Goal: Information Seeking & Learning: Learn about a topic

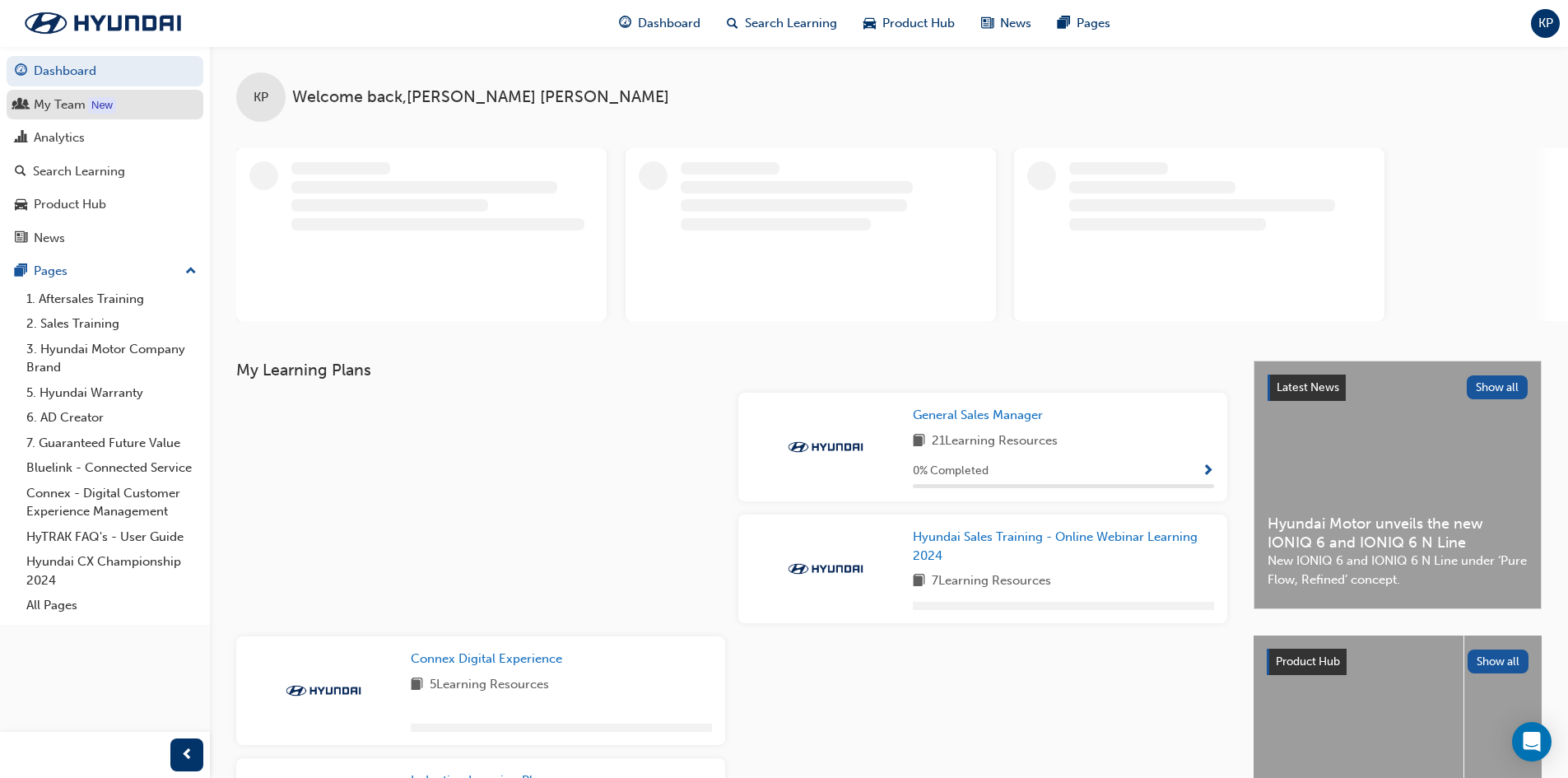
click at [82, 103] on div "My Team" at bounding box center [60, 105] width 52 height 19
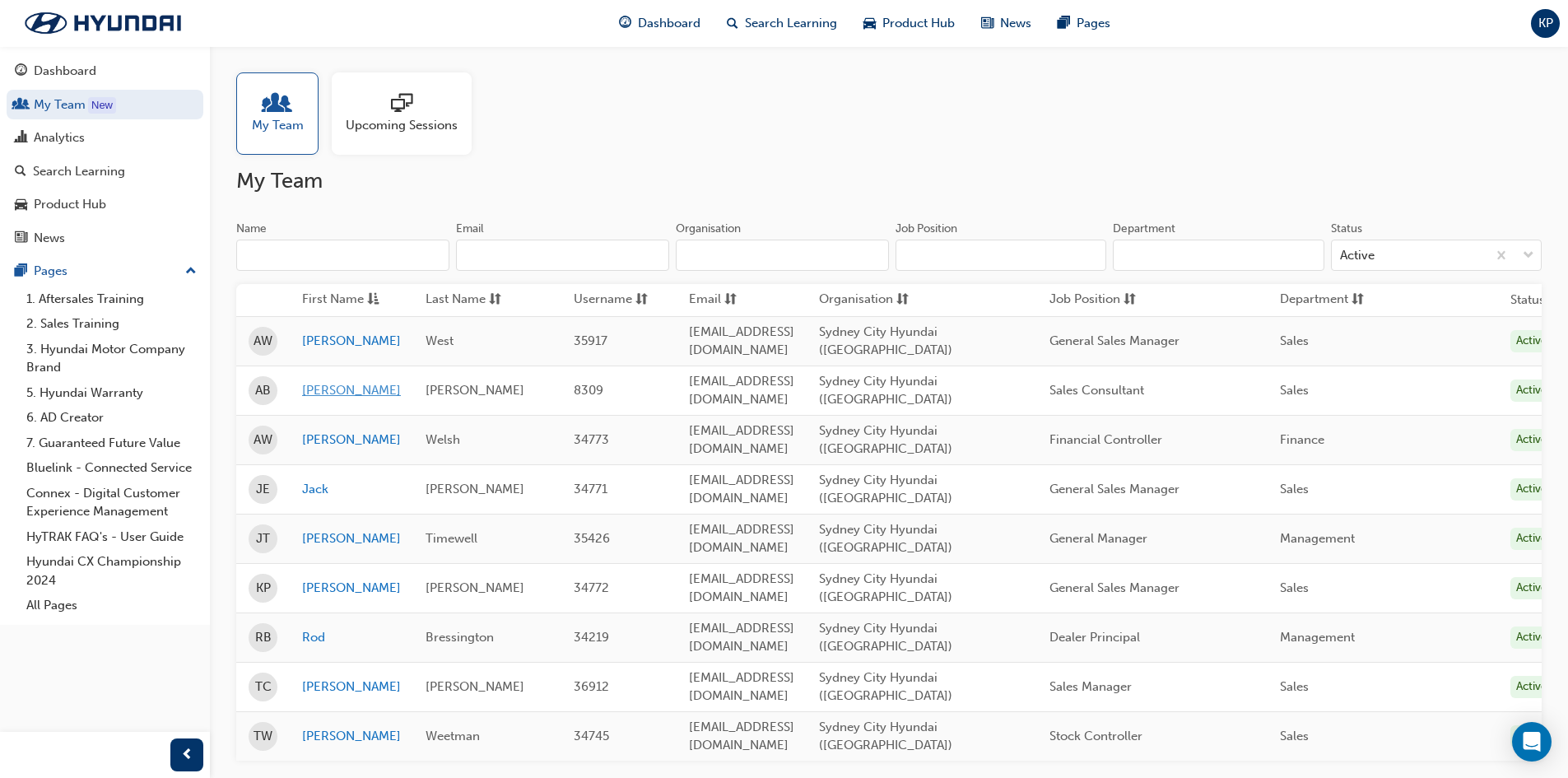
click at [314, 381] on link "[PERSON_NAME]" at bounding box center [350, 390] width 99 height 19
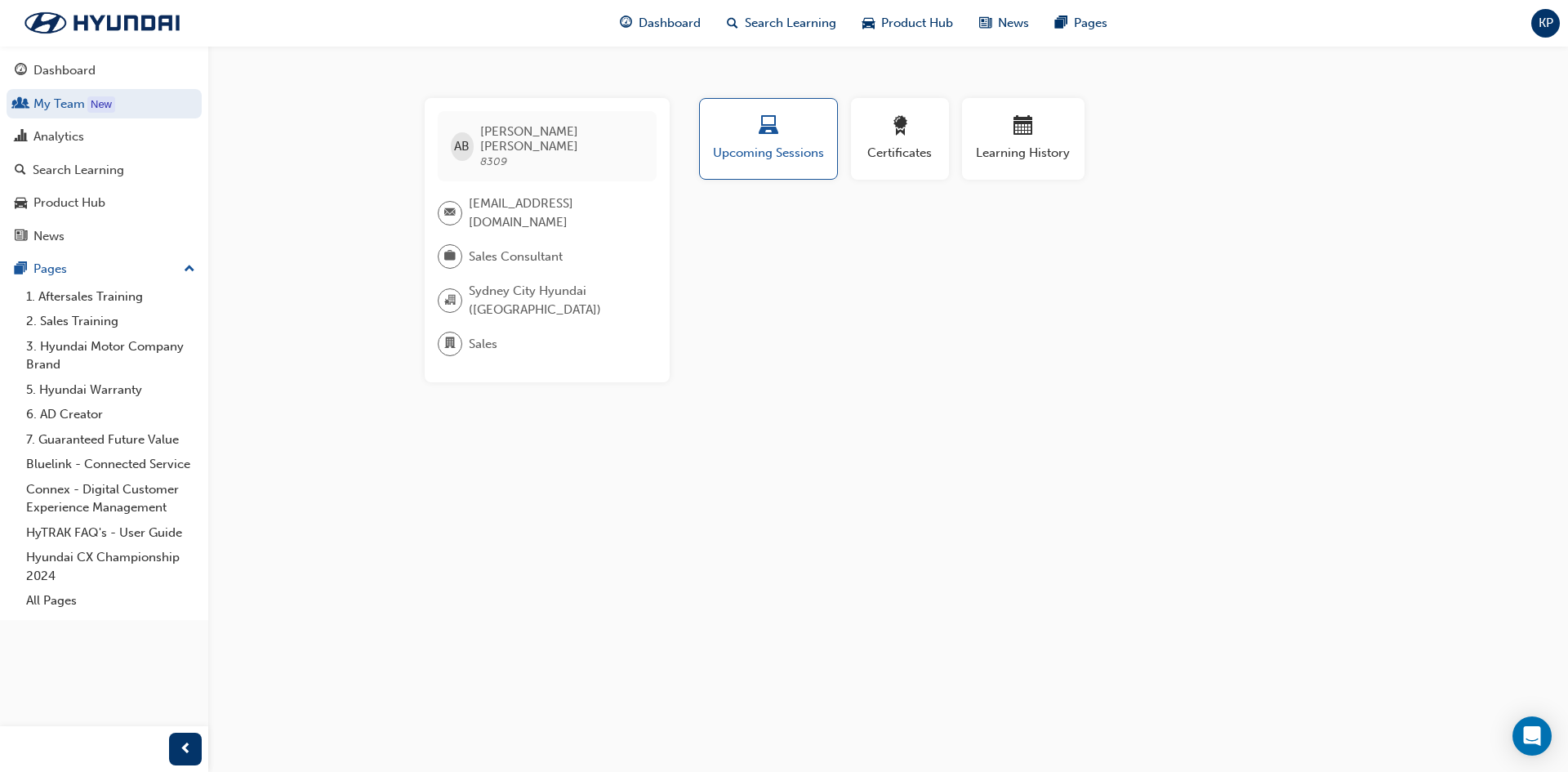
click at [1543, 24] on span "KP" at bounding box center [1546, 23] width 15 height 19
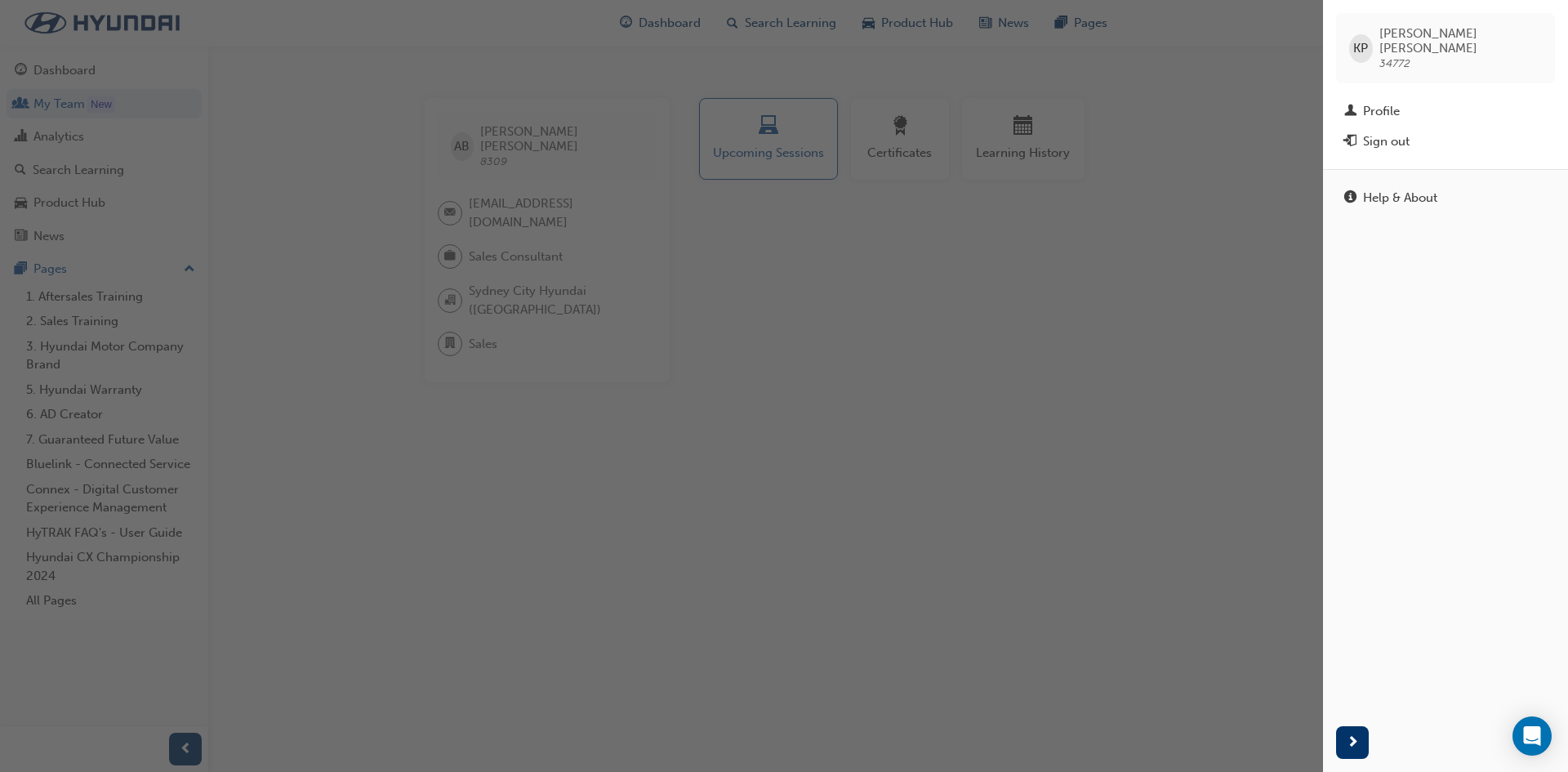
click at [539, 145] on div "button" at bounding box center [662, 386] width 1324 height 772
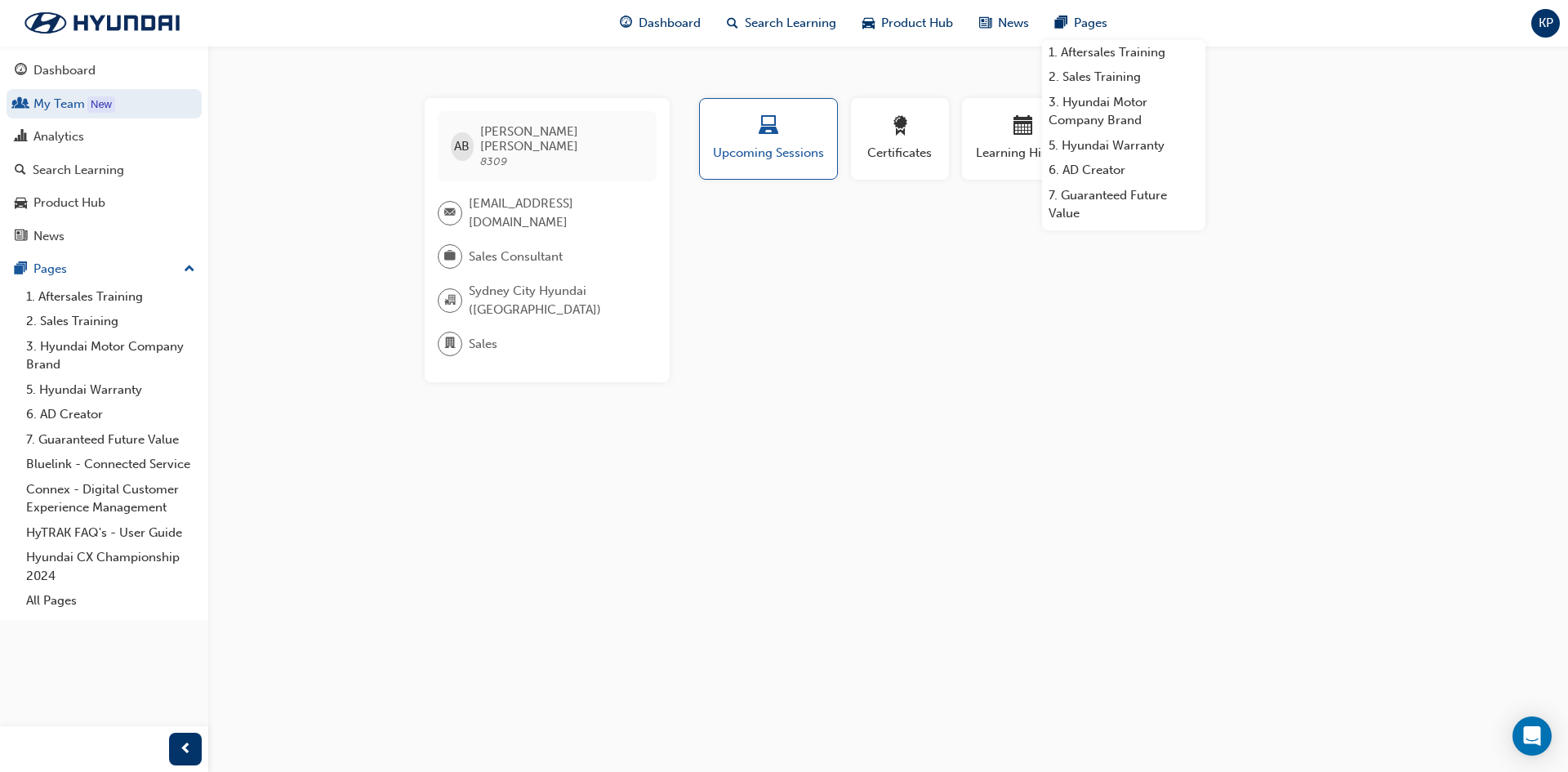
click at [1546, 22] on span "KP" at bounding box center [1546, 23] width 15 height 19
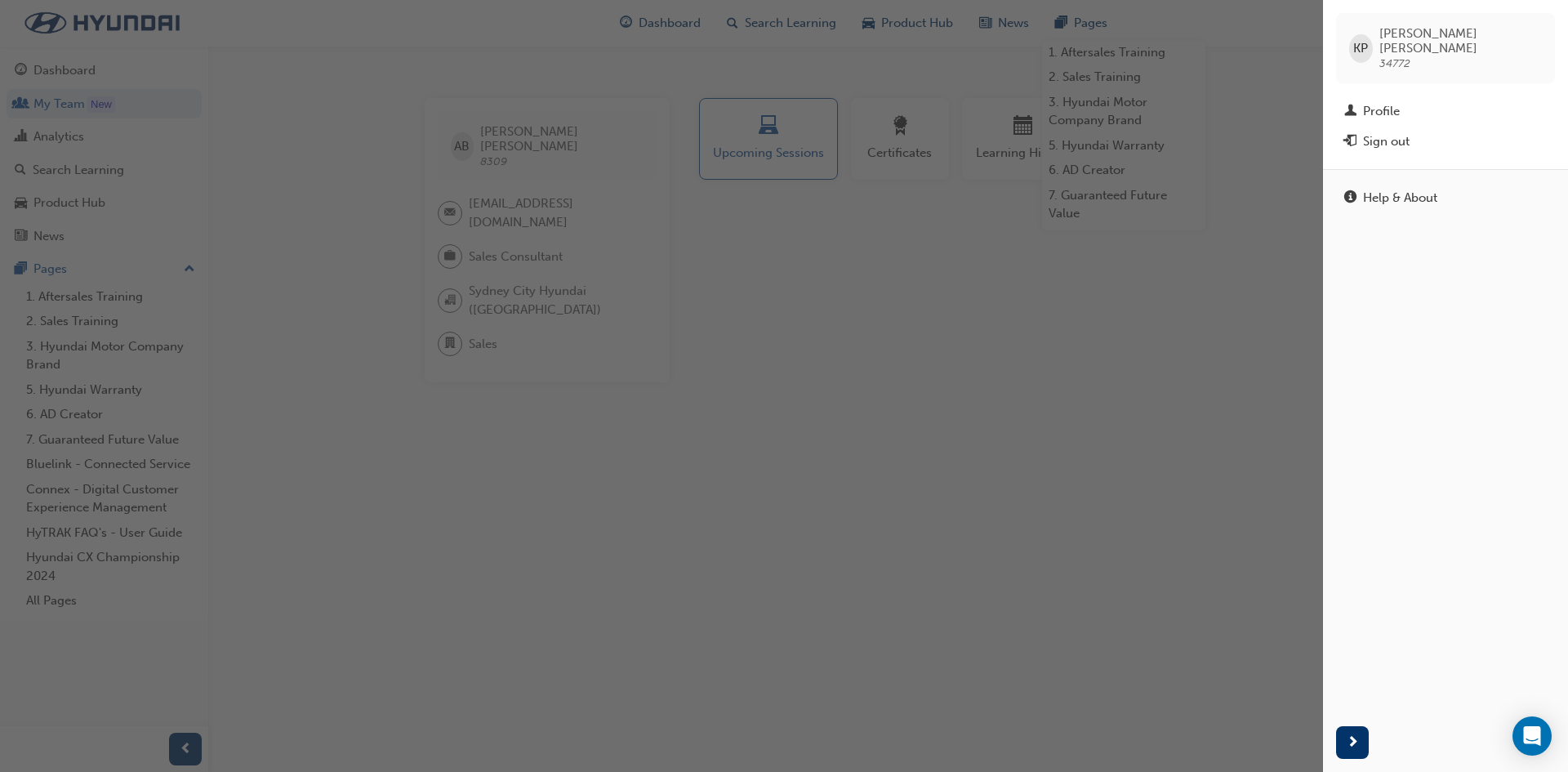
click at [737, 283] on div "button" at bounding box center [662, 386] width 1324 height 772
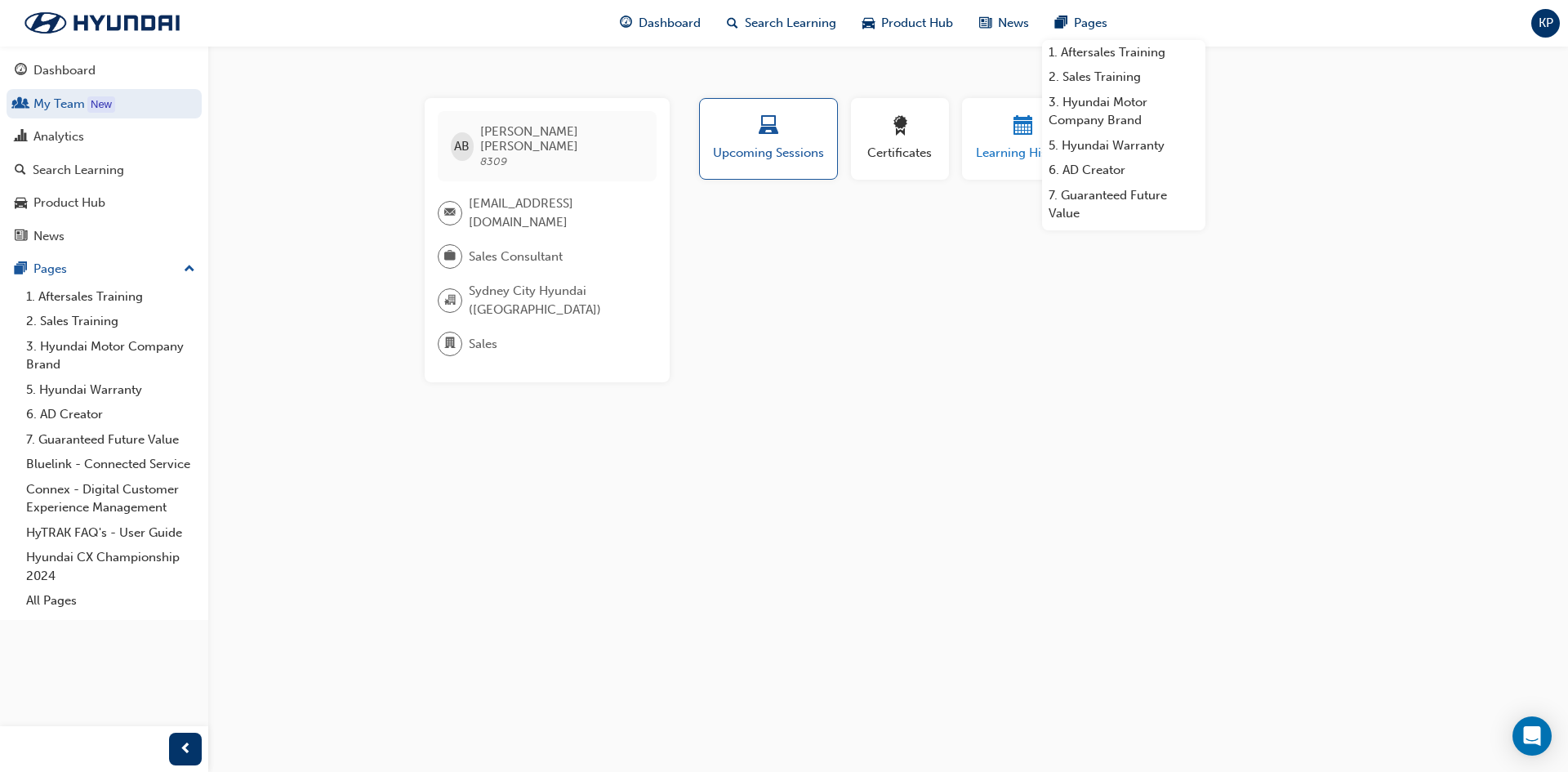
click at [1011, 125] on div "button" at bounding box center [1022, 129] width 98 height 26
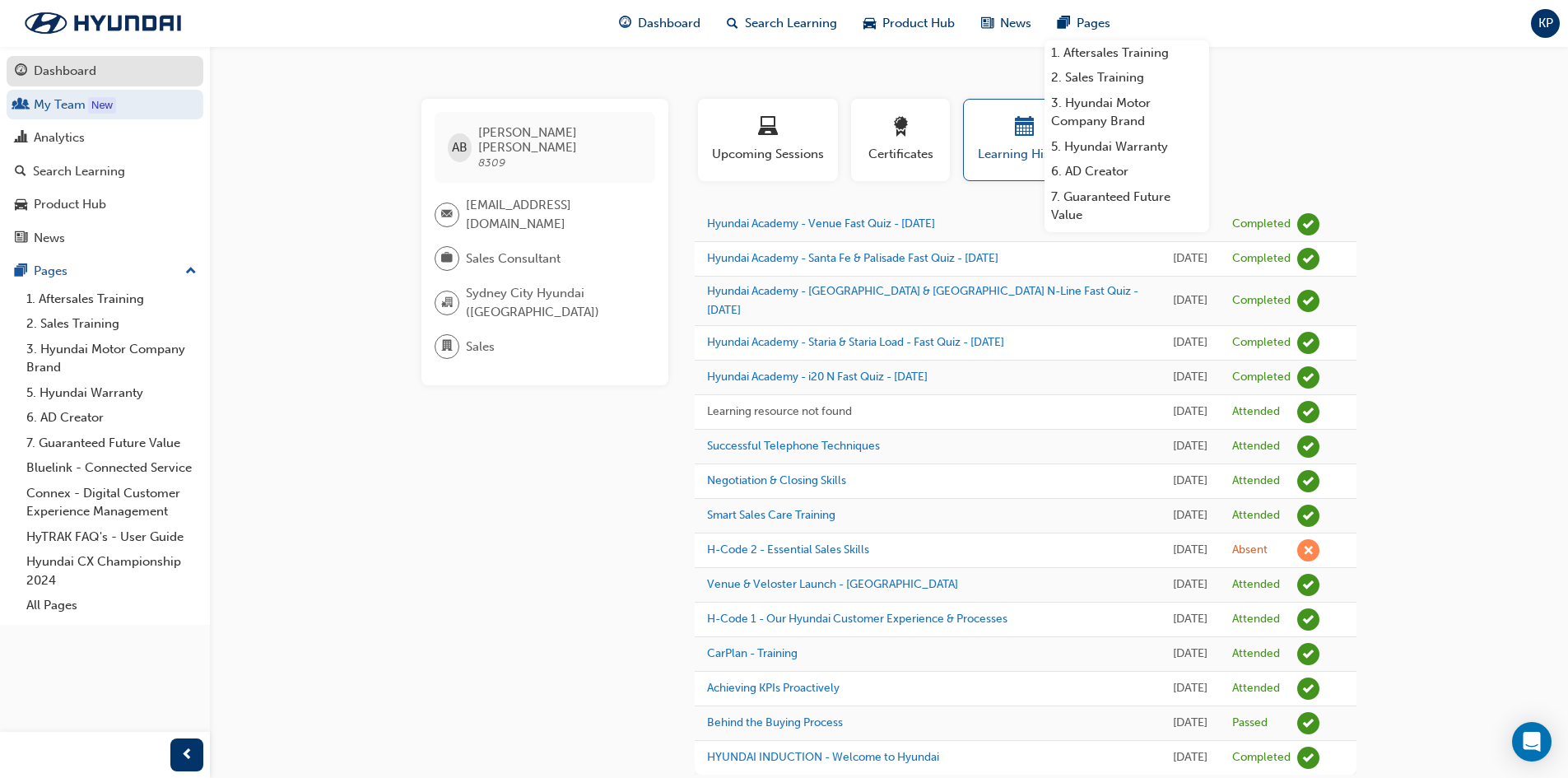
click at [80, 68] on div "Dashboard" at bounding box center [65, 71] width 63 height 19
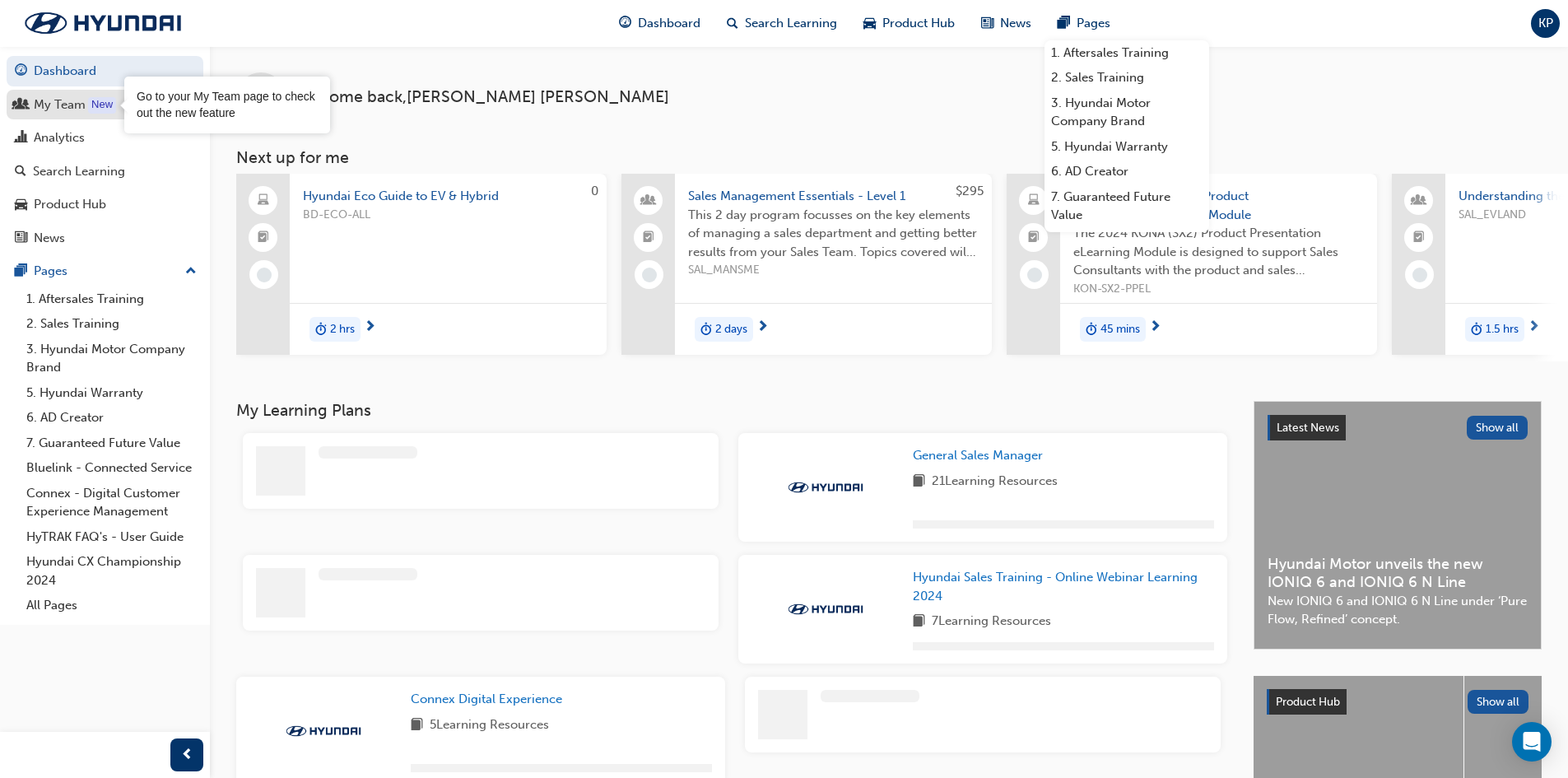
click at [77, 103] on div "My Team" at bounding box center [60, 105] width 52 height 19
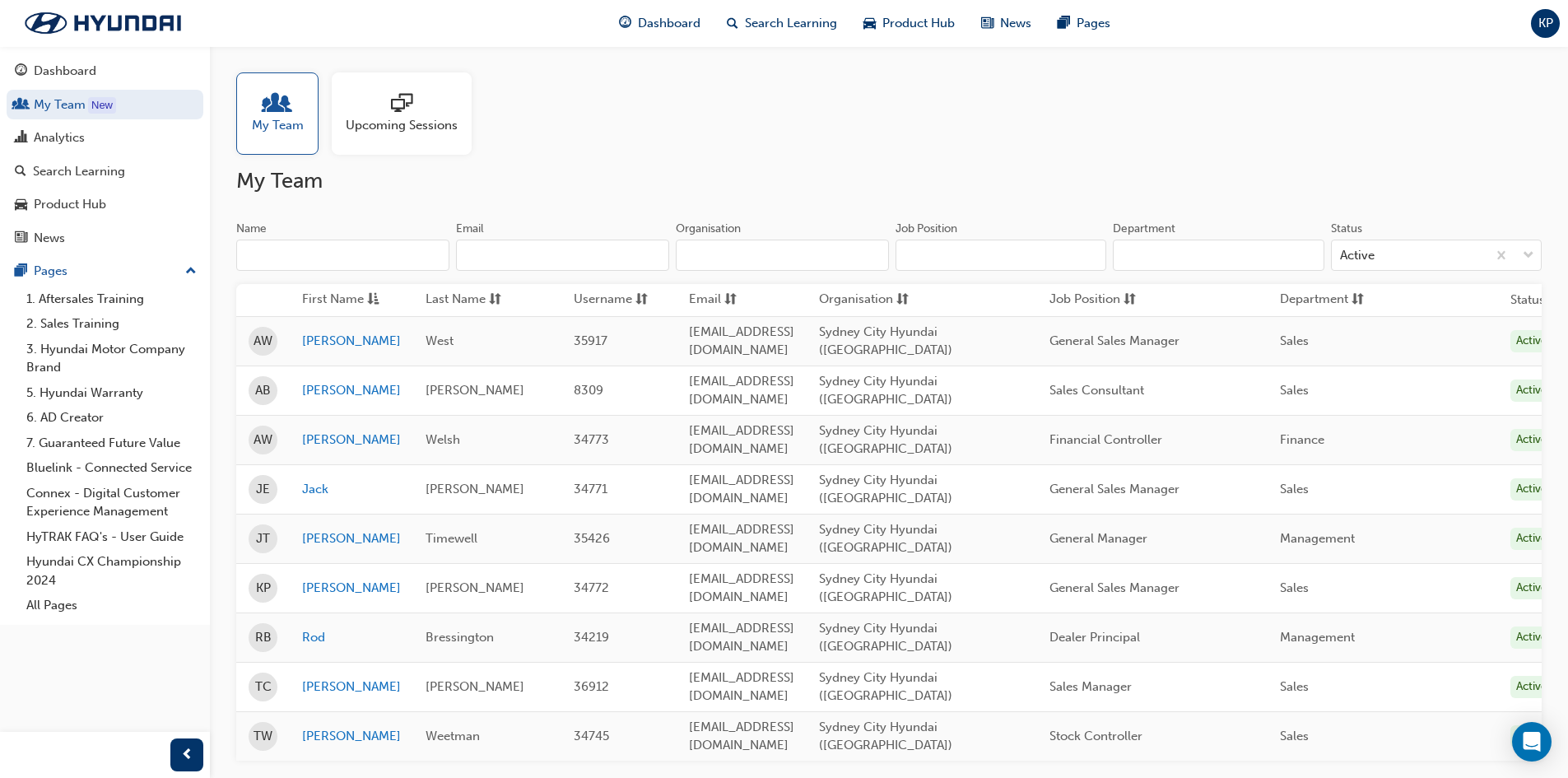
click at [1544, 21] on span "KP" at bounding box center [1546, 23] width 15 height 19
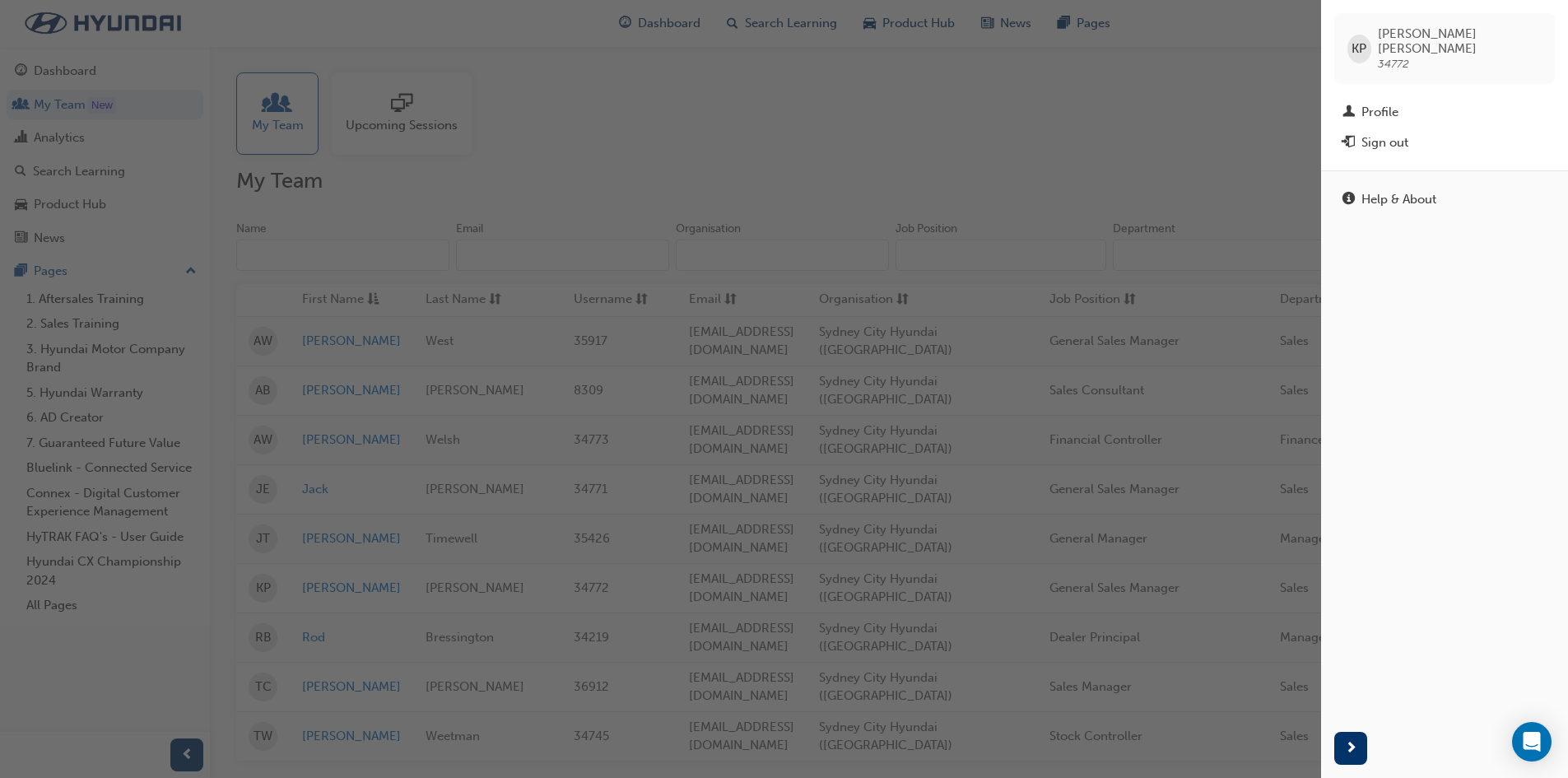
click at [1397, 134] on div "Sign out" at bounding box center [1384, 143] width 47 height 19
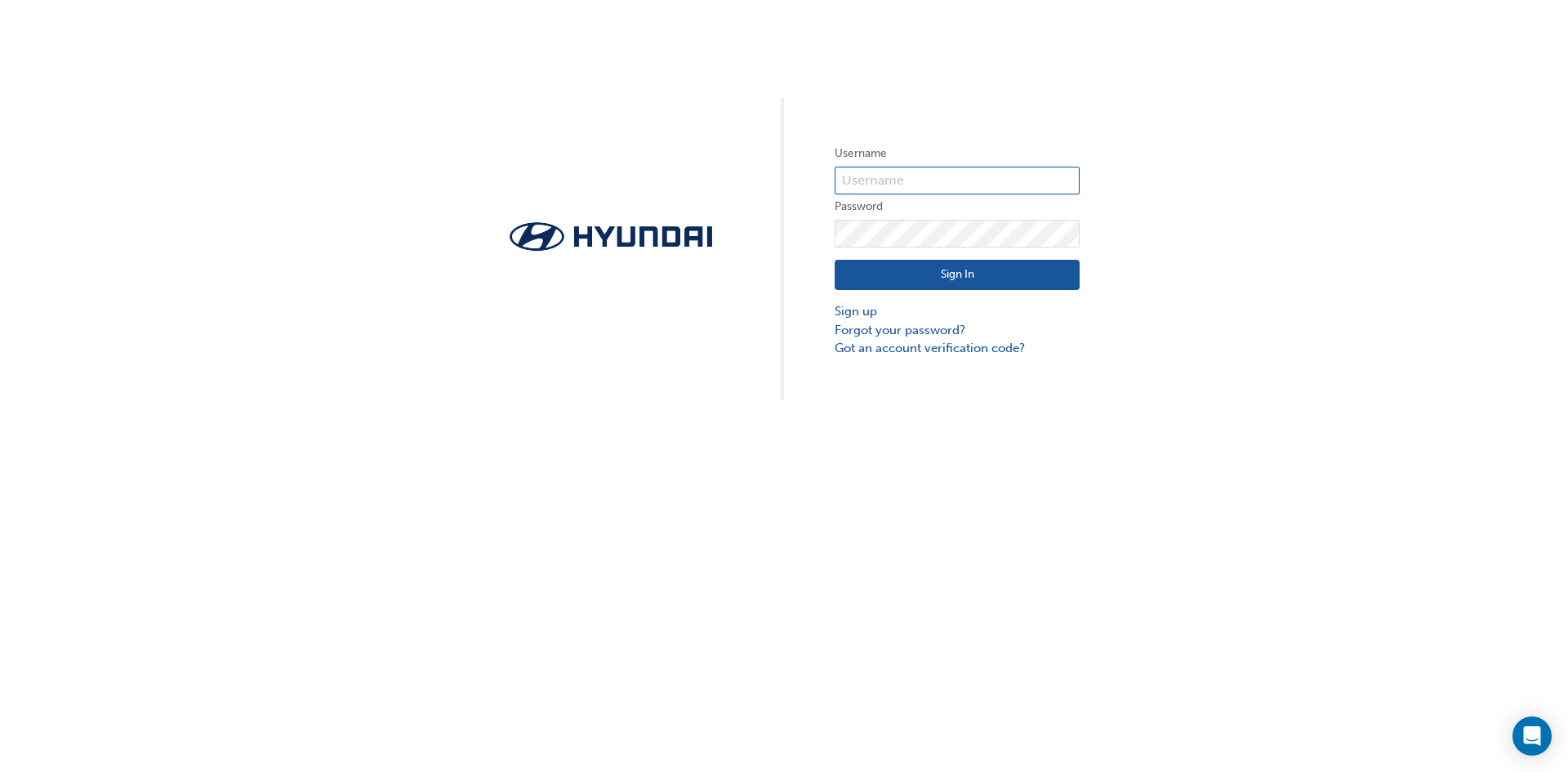
type input "34772"
click at [946, 277] on button "Sign In" at bounding box center [957, 276] width 245 height 31
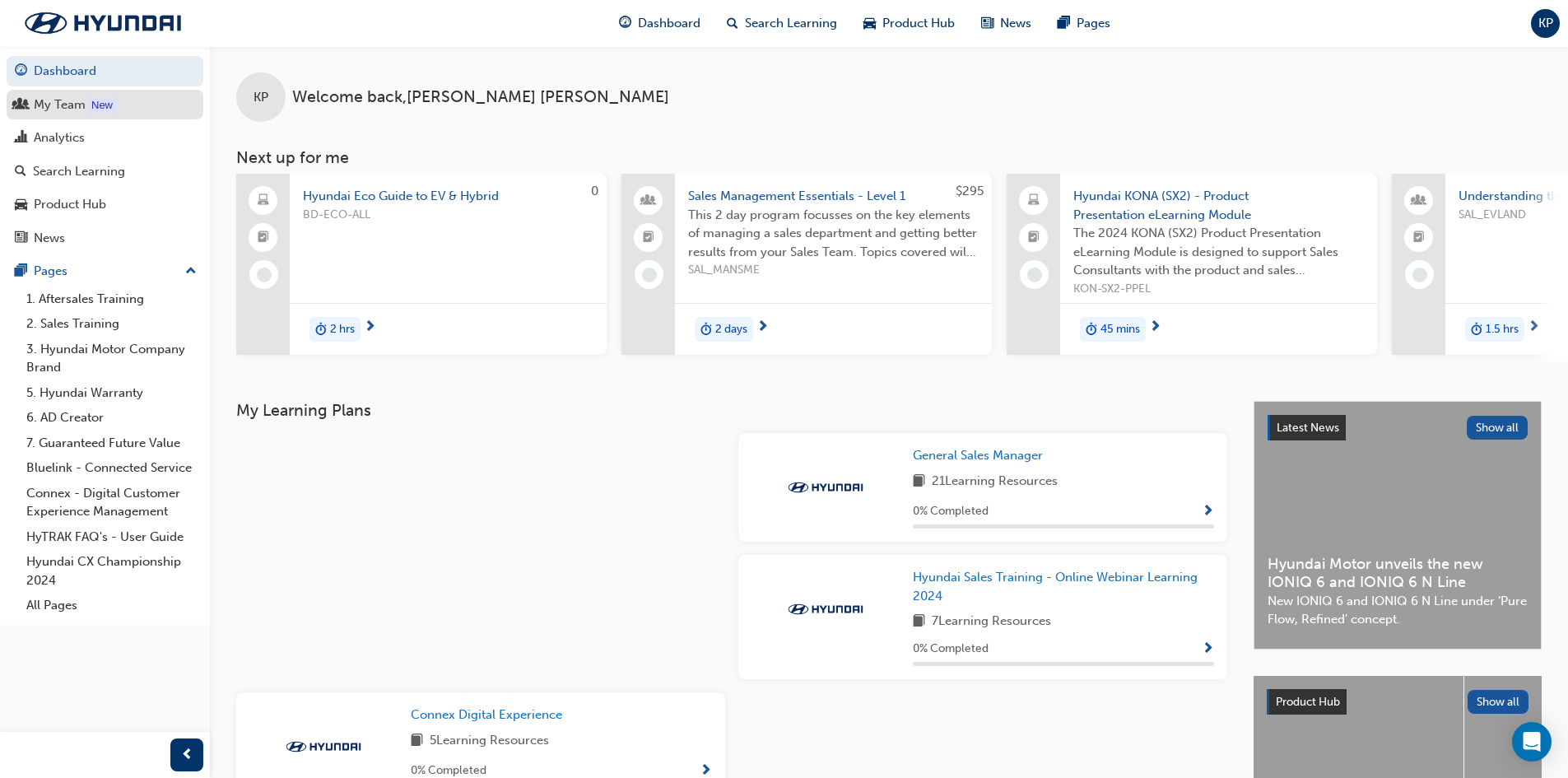
click at [53, 105] on div "My Team" at bounding box center [60, 105] width 52 height 19
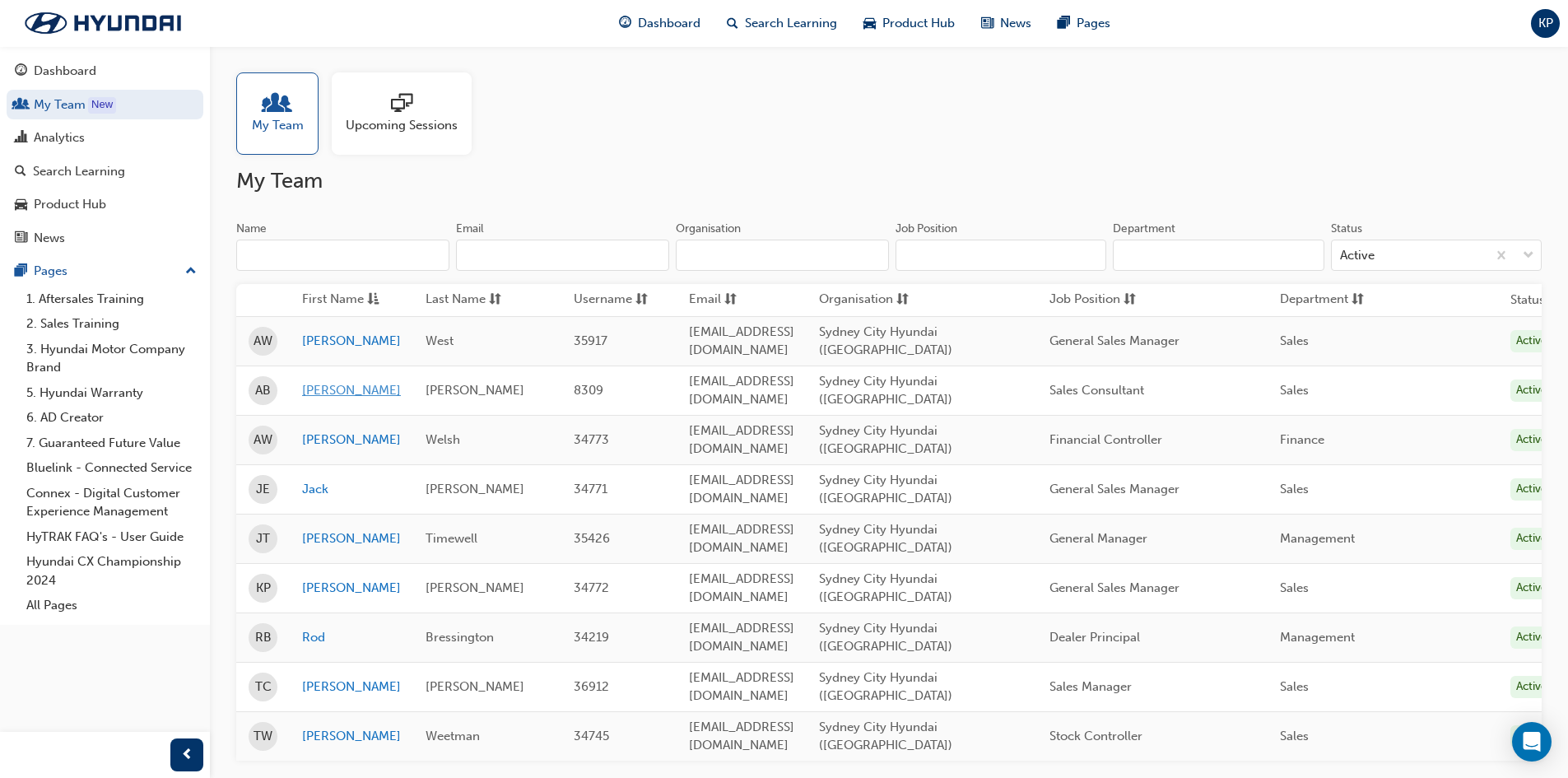
click at [311, 381] on link "[PERSON_NAME]" at bounding box center [350, 390] width 99 height 19
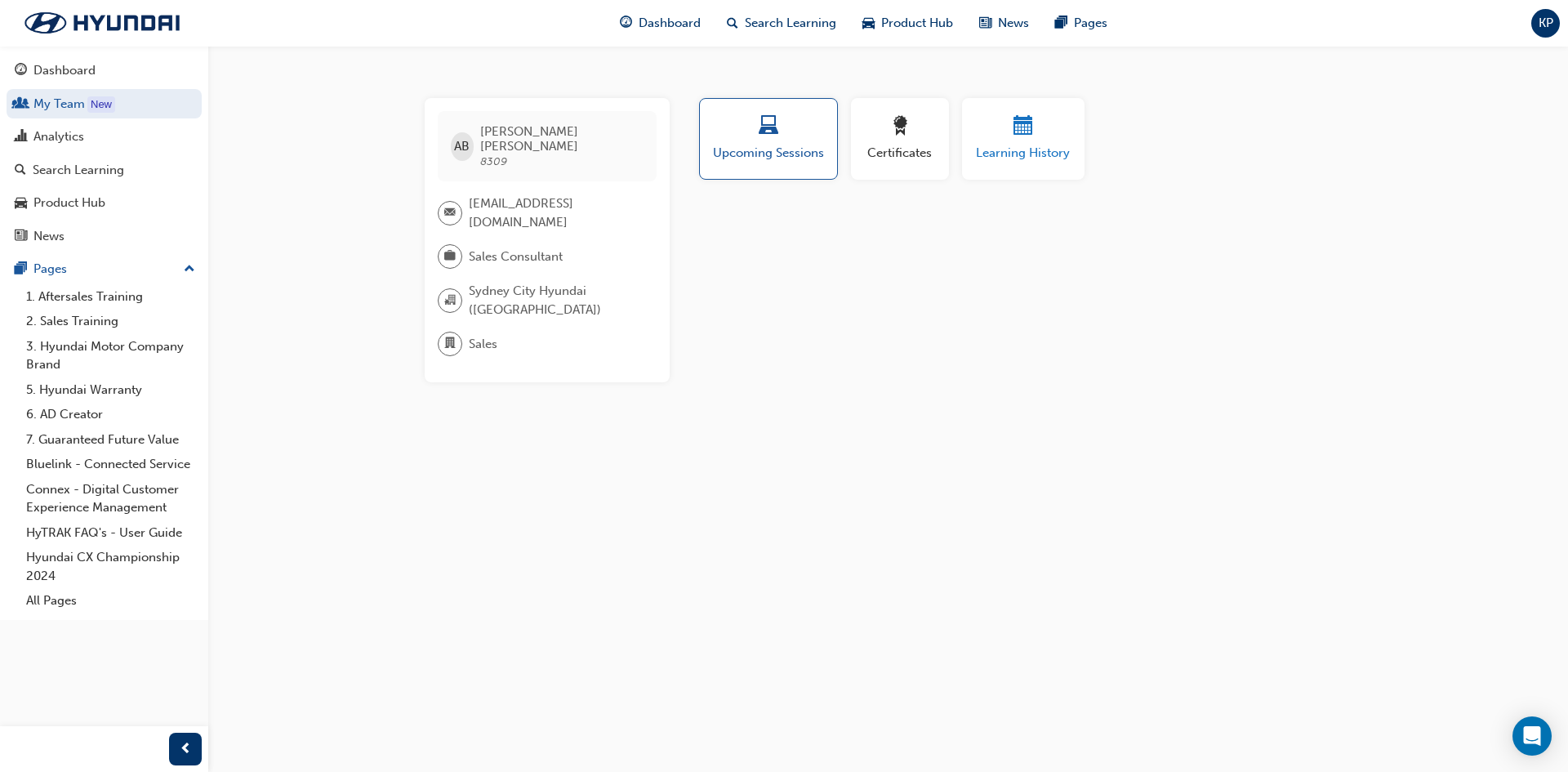
click at [1018, 143] on div "Learning History" at bounding box center [1022, 139] width 98 height 47
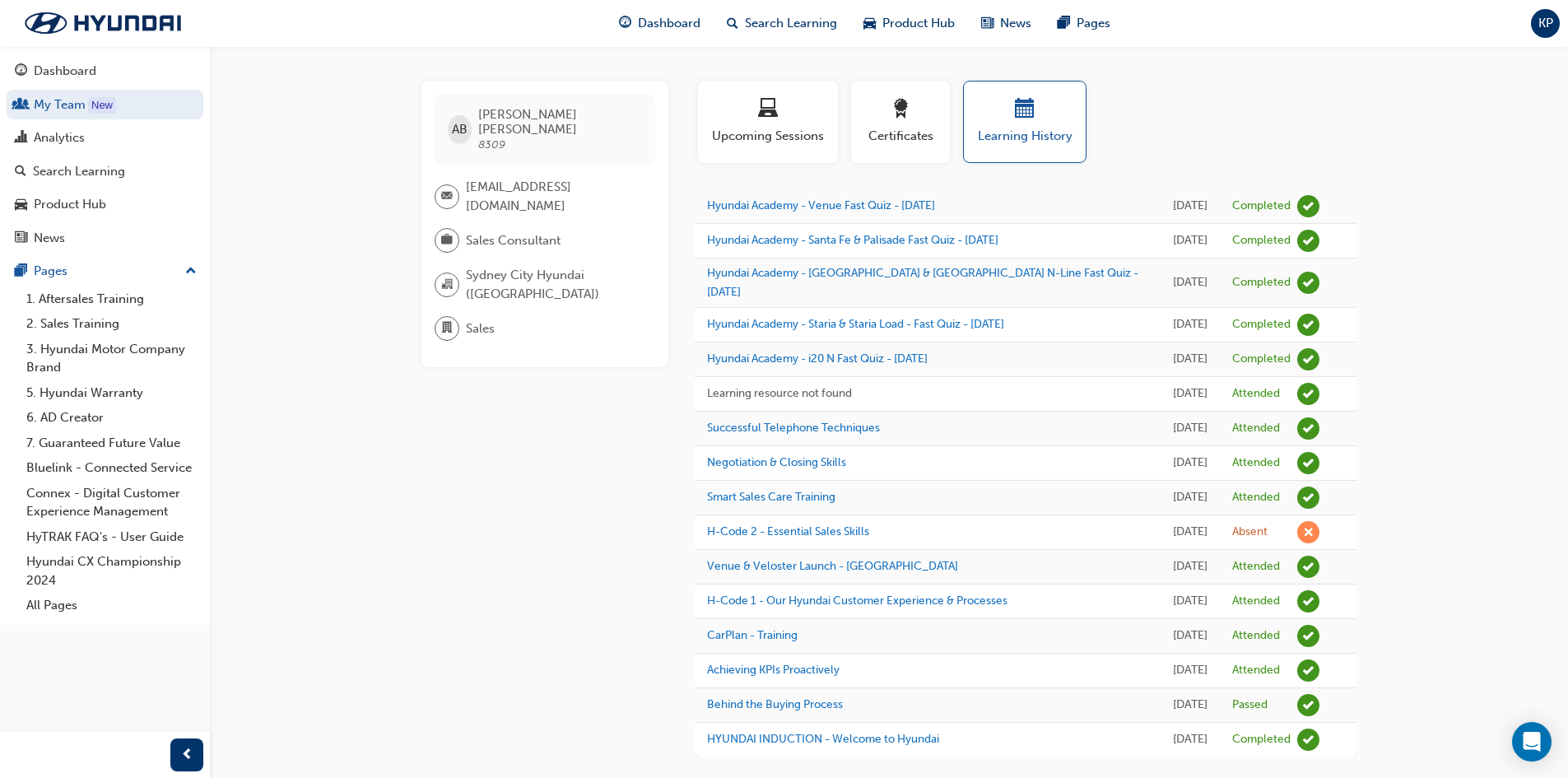
scroll to position [23, 0]
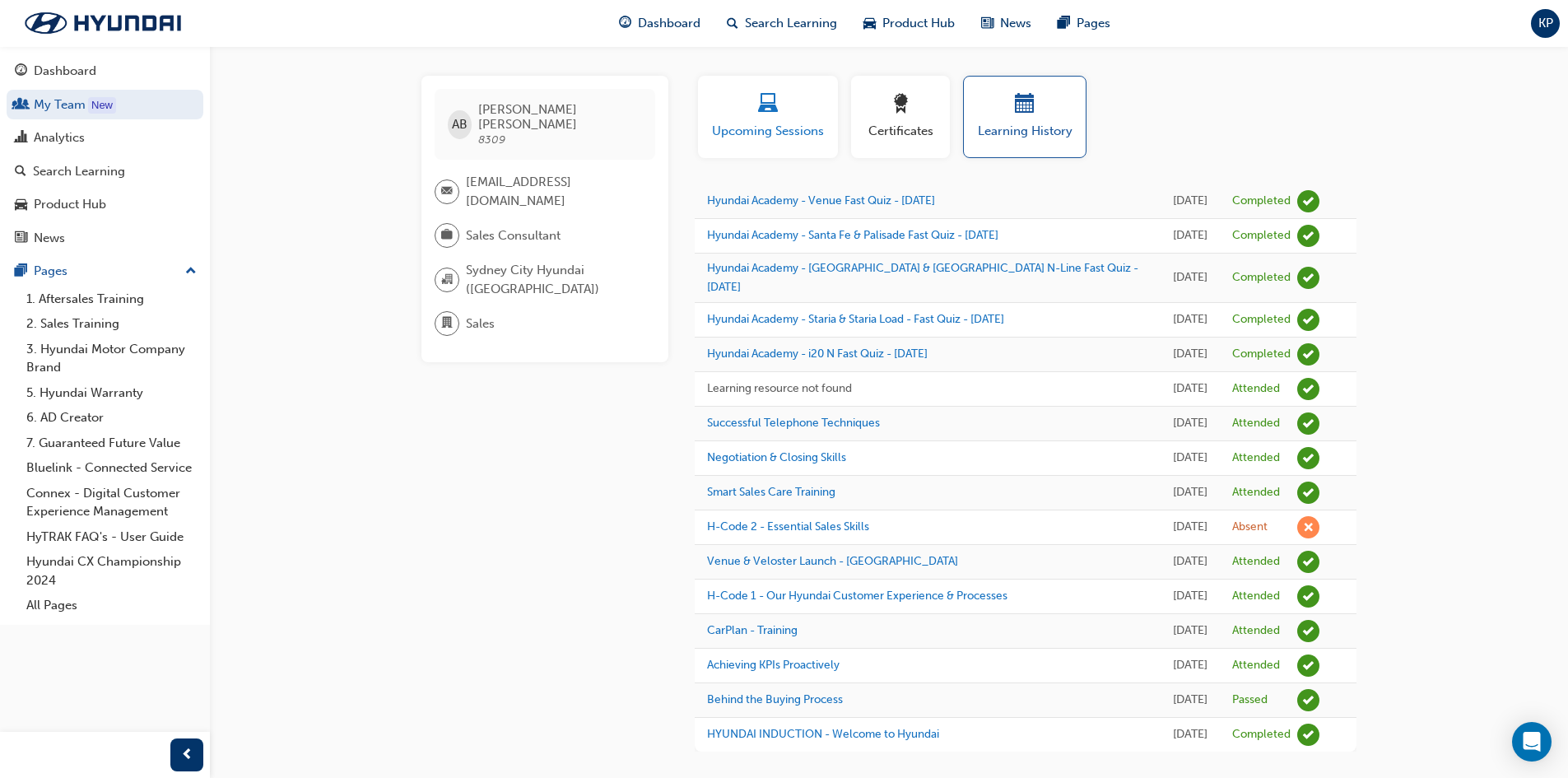
click at [770, 116] on span "laptop-icon" at bounding box center [767, 105] width 19 height 22
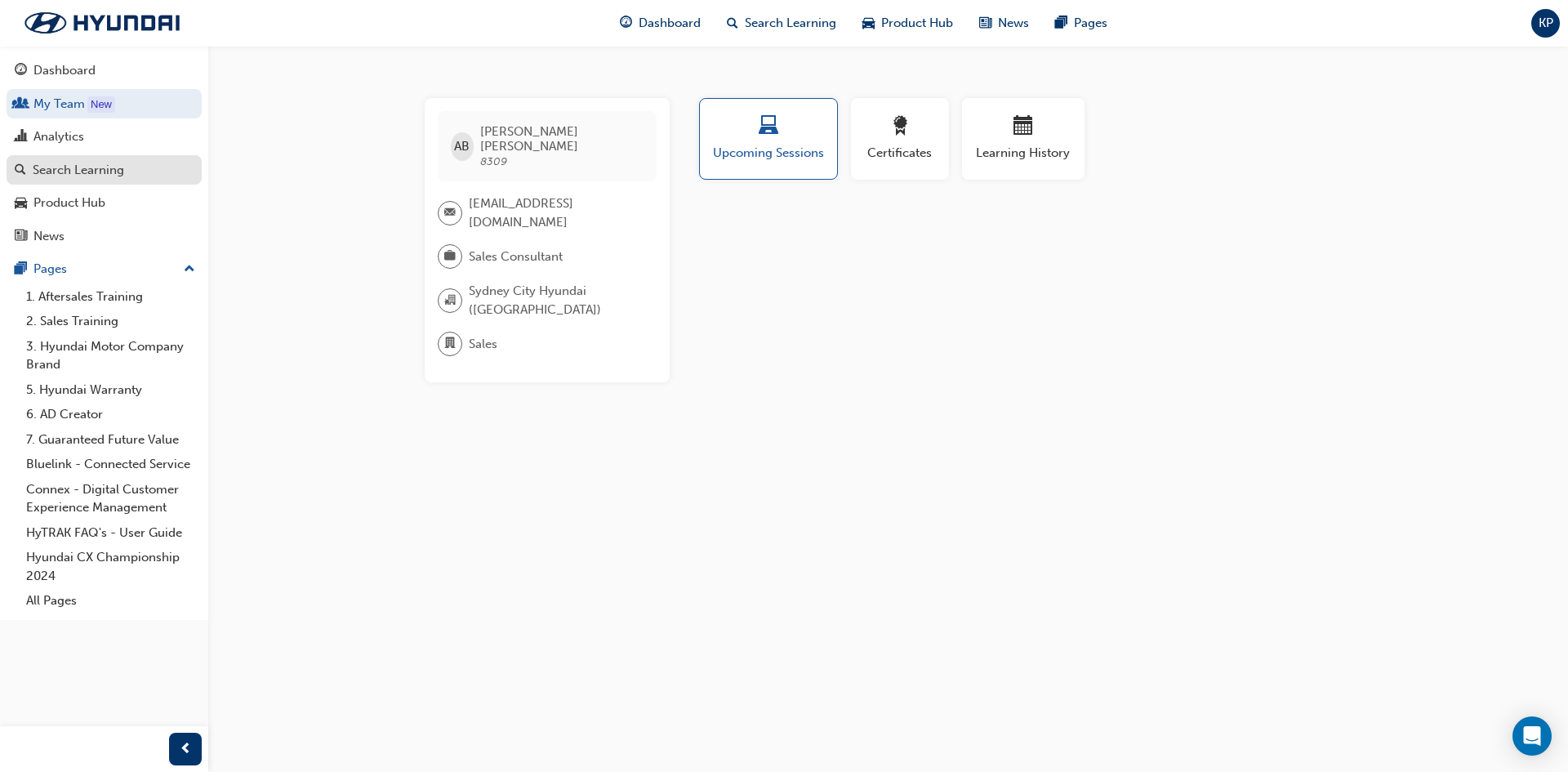
click at [108, 167] on div "Search Learning" at bounding box center [79, 170] width 92 height 19
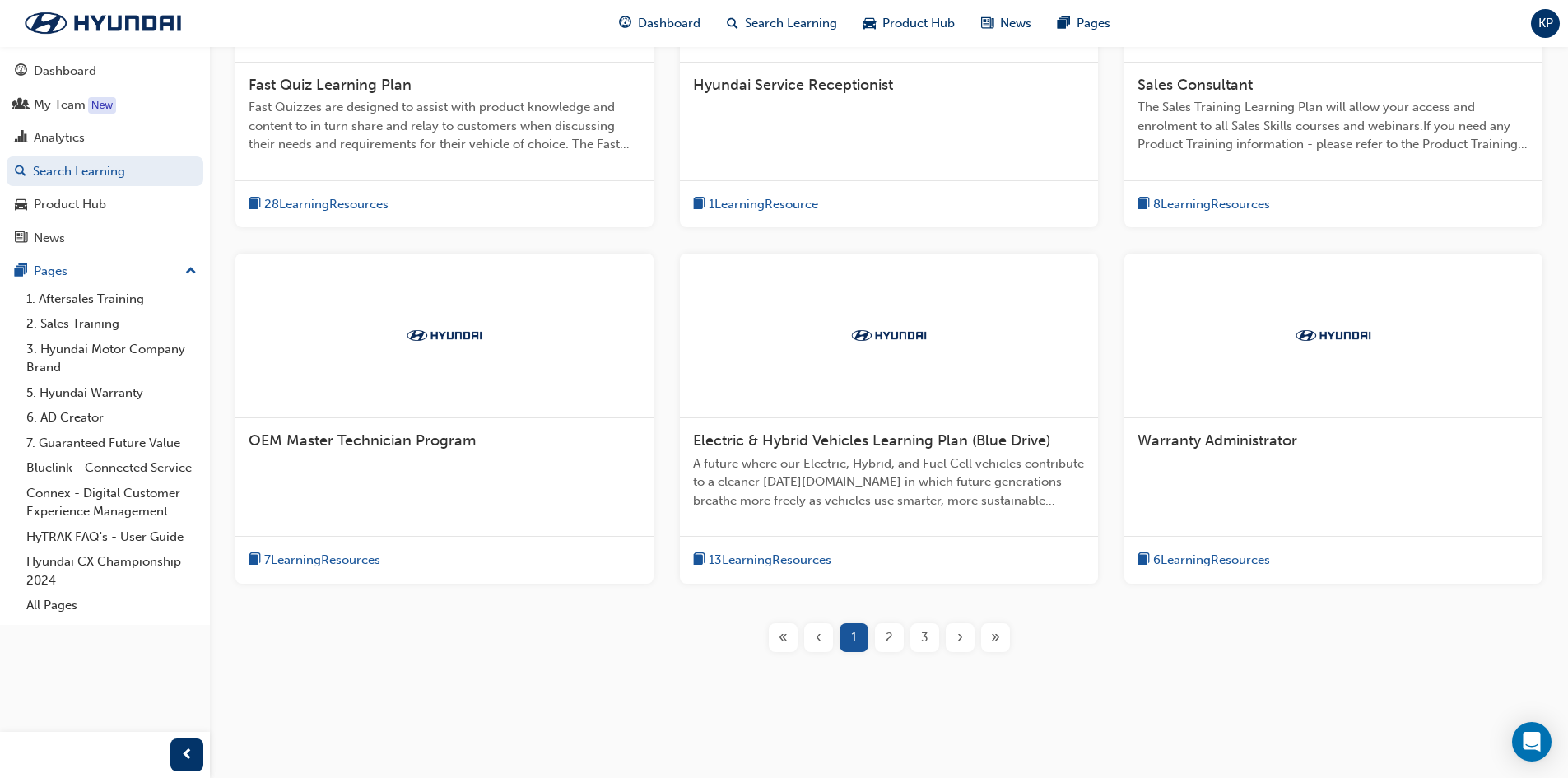
scroll to position [491, 0]
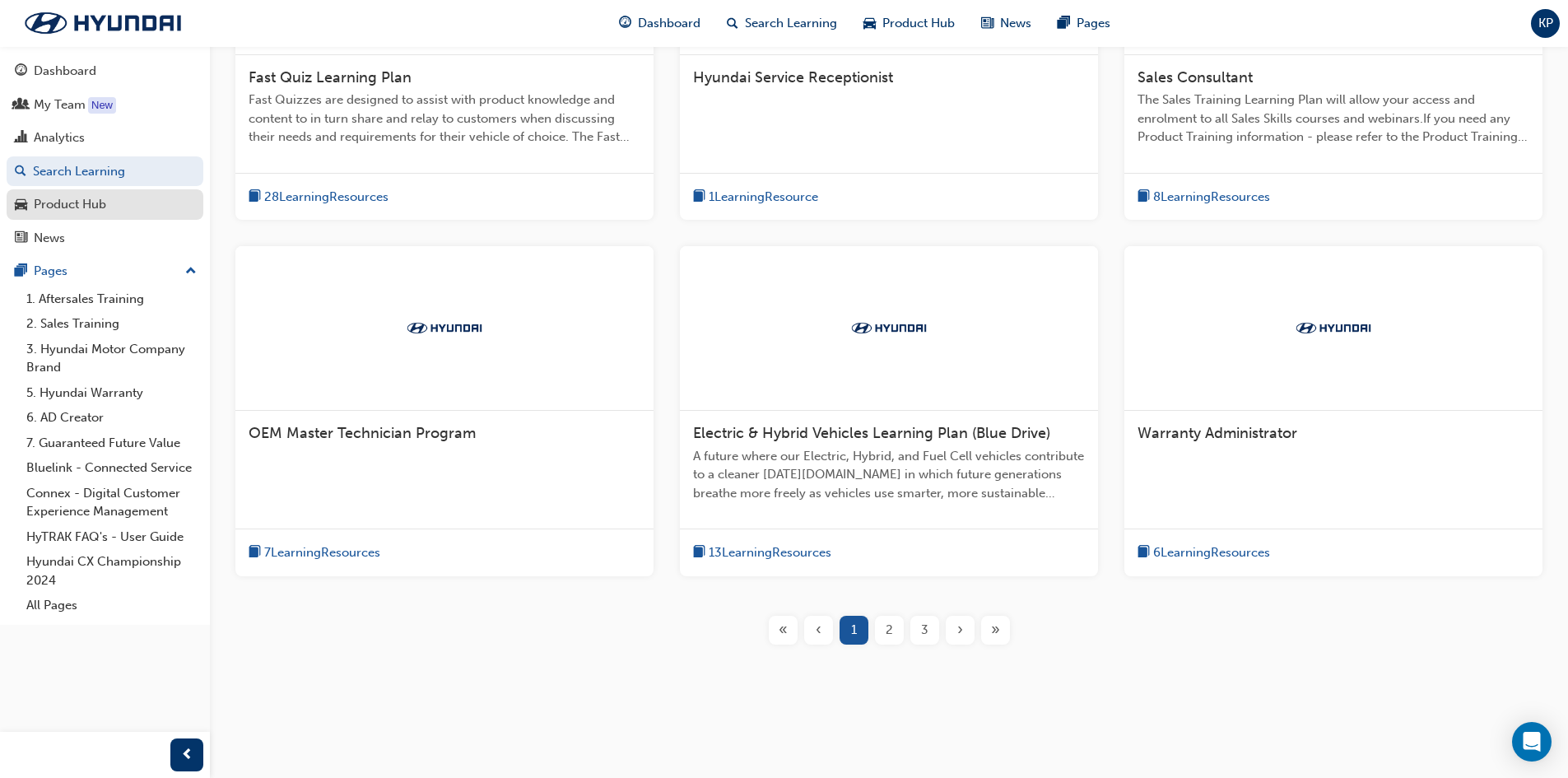
click at [78, 209] on div "Product Hub" at bounding box center [70, 204] width 73 height 19
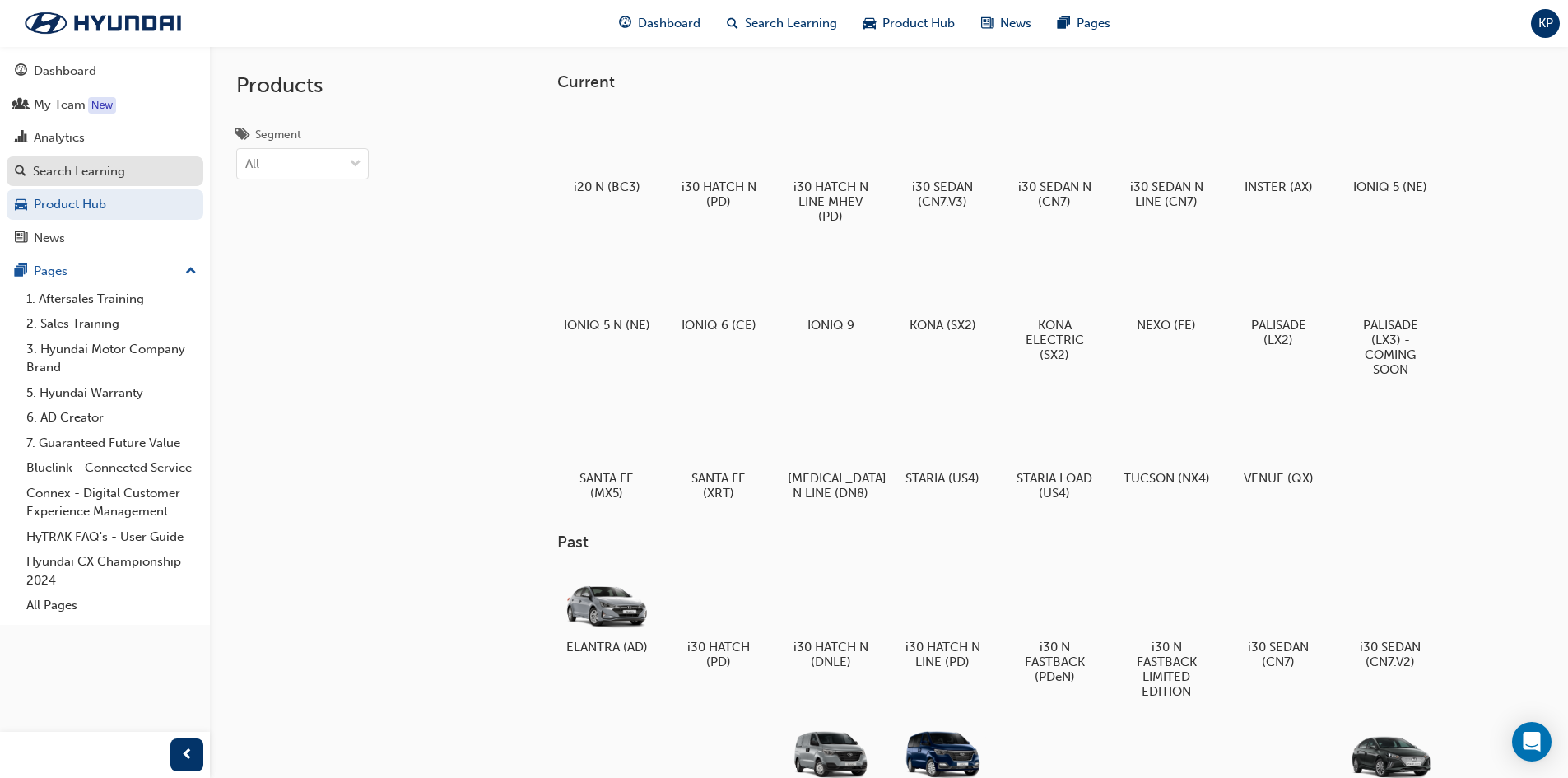
click at [100, 171] on div "Search Learning" at bounding box center [79, 172] width 92 height 19
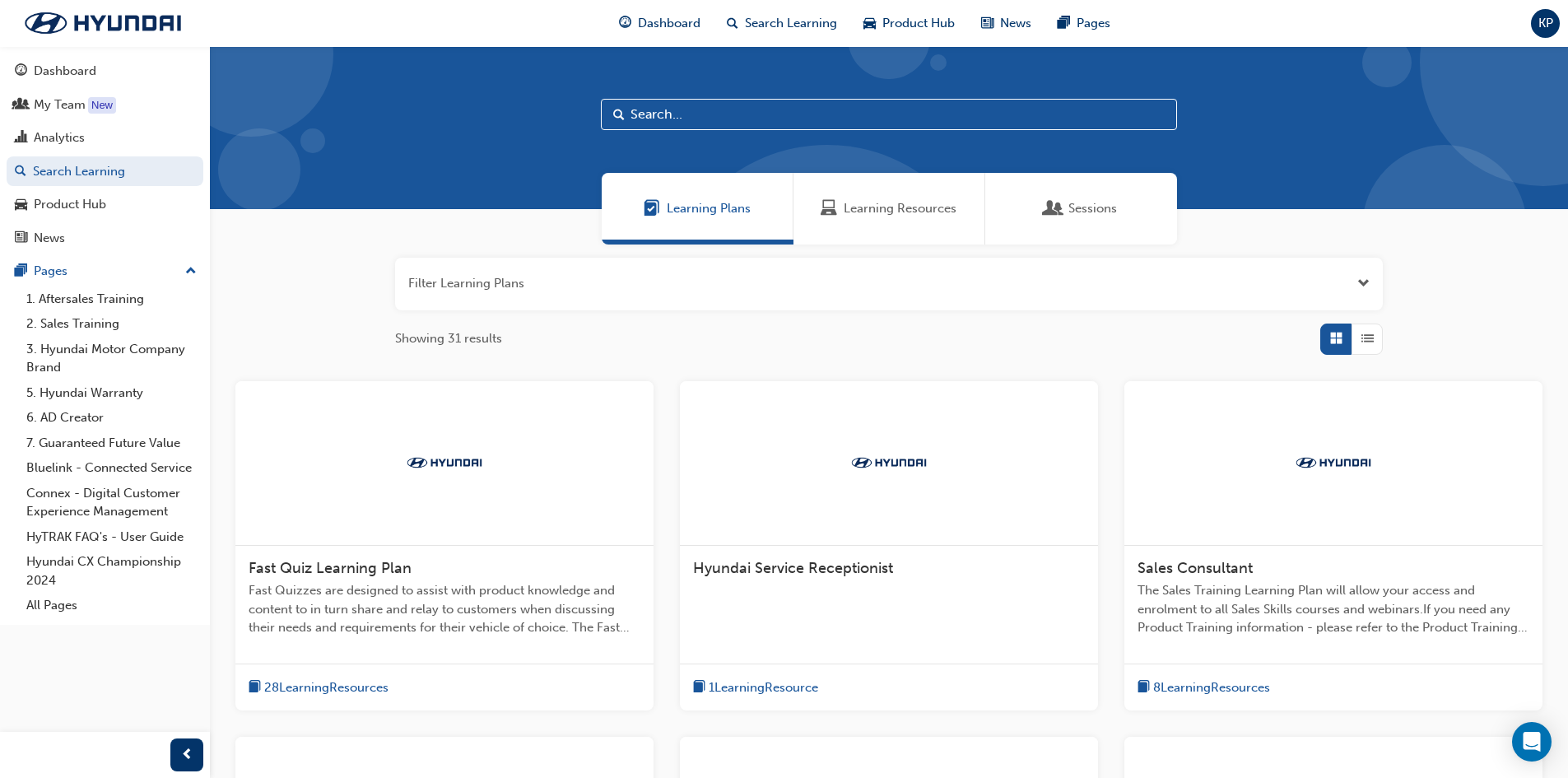
click at [886, 204] on span "Learning Resources" at bounding box center [900, 209] width 113 height 19
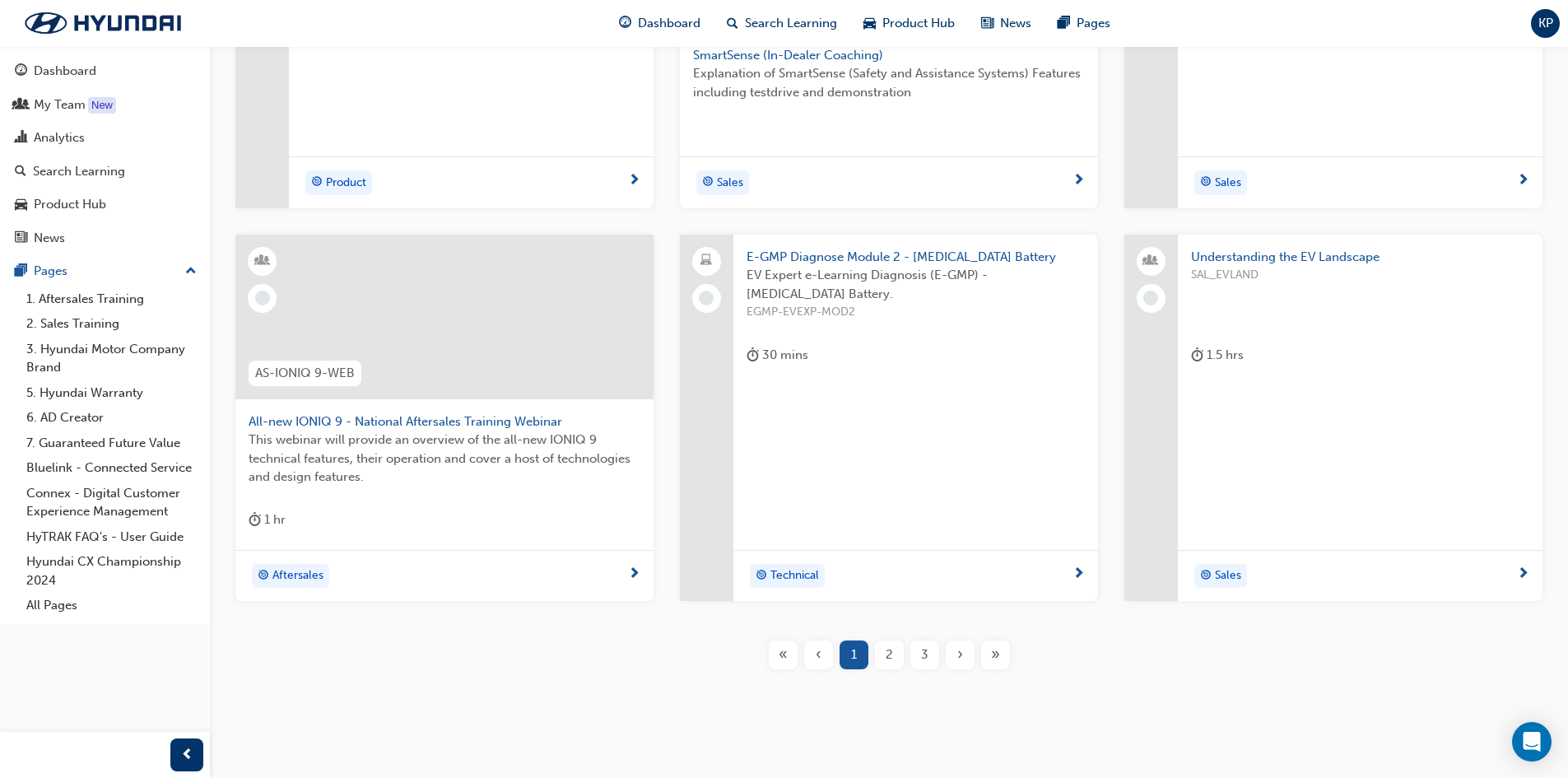
scroll to position [538, 0]
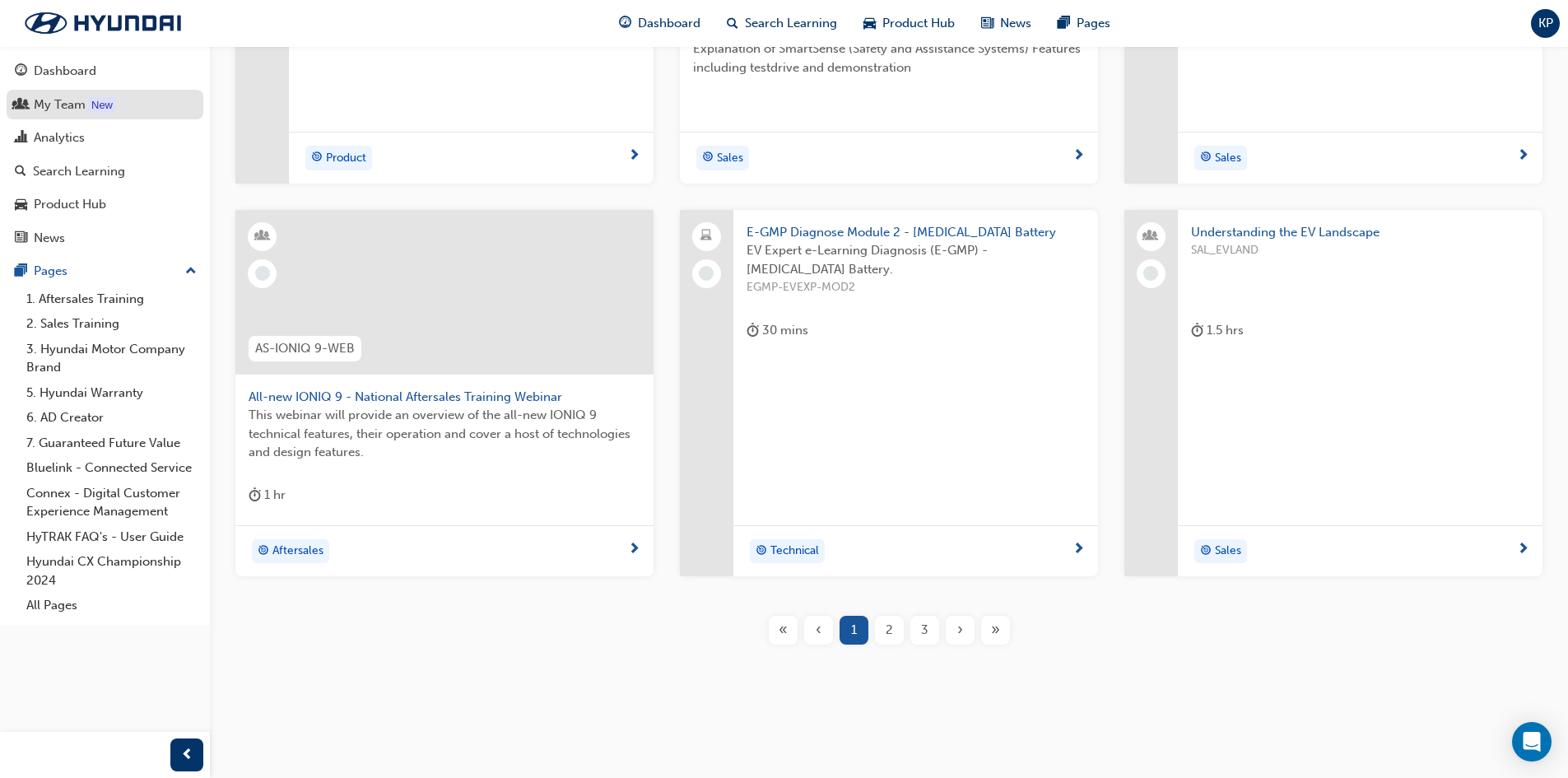
click at [55, 97] on div "My Team" at bounding box center [60, 105] width 52 height 19
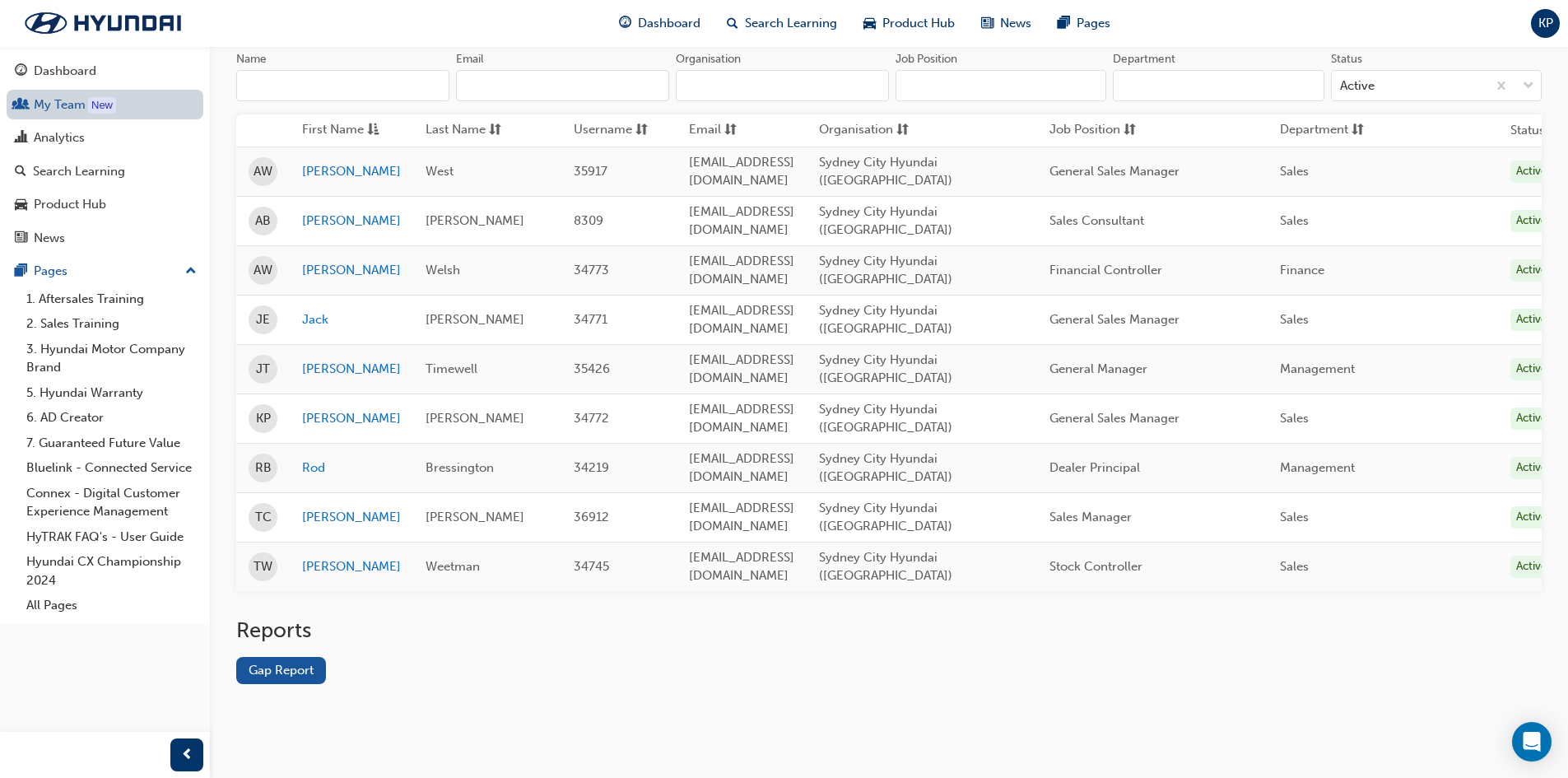
scroll to position [108, 0]
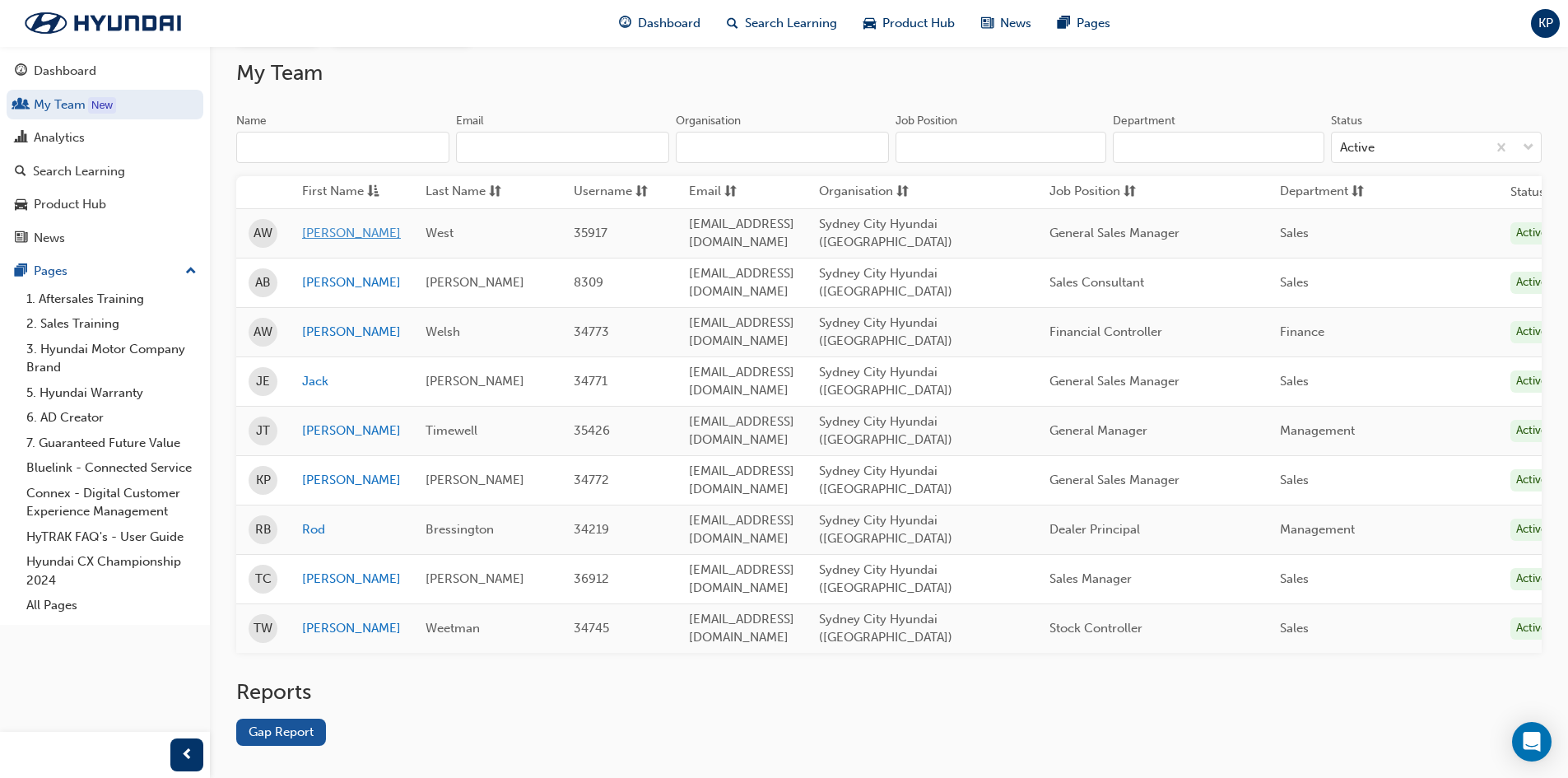
click at [318, 225] on link "[PERSON_NAME]" at bounding box center [350, 233] width 99 height 19
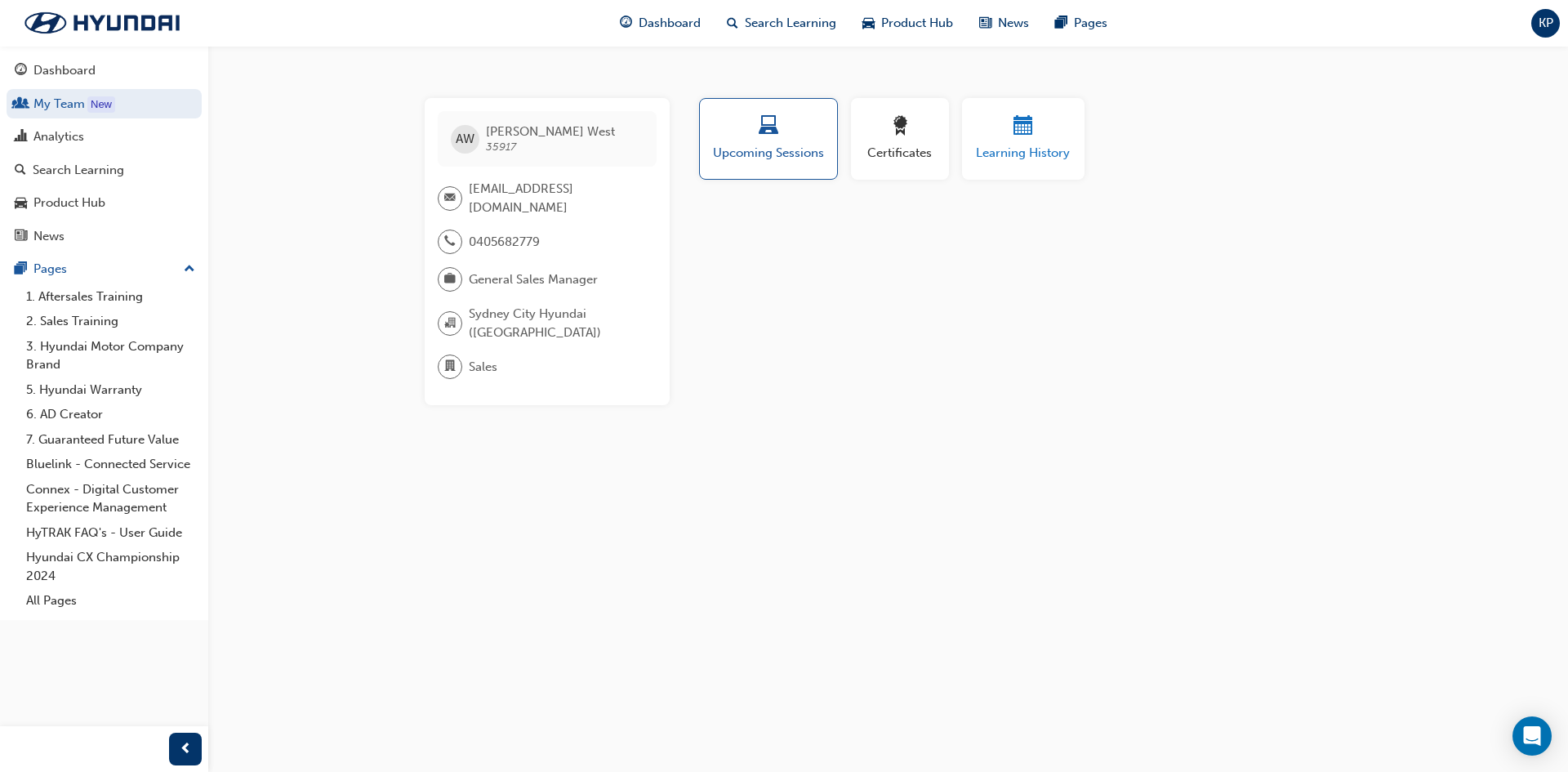
click at [1010, 121] on div "button" at bounding box center [1022, 129] width 98 height 26
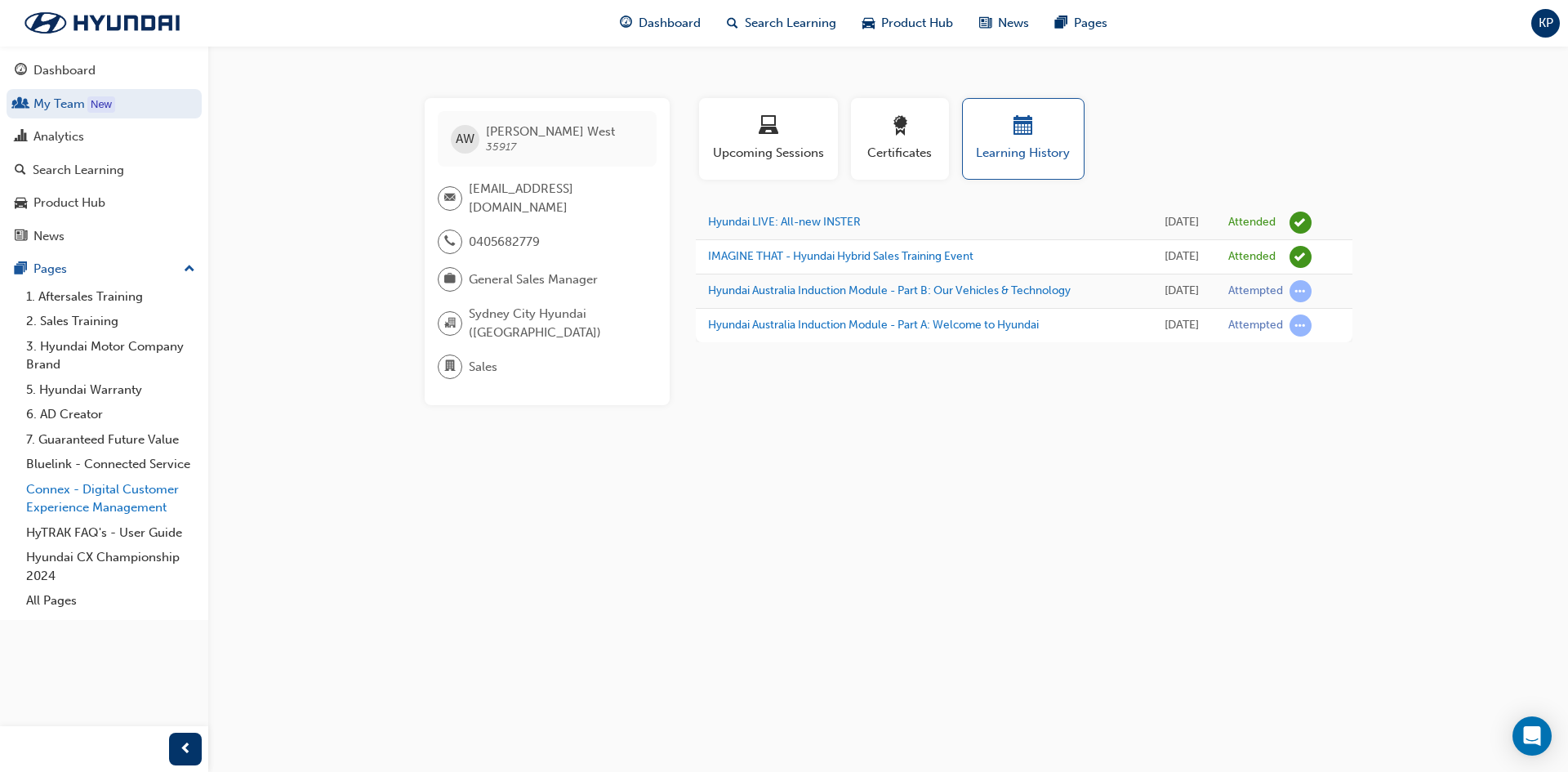
click at [132, 493] on link "Connex - Digital Customer Experience Management" at bounding box center [110, 498] width 182 height 43
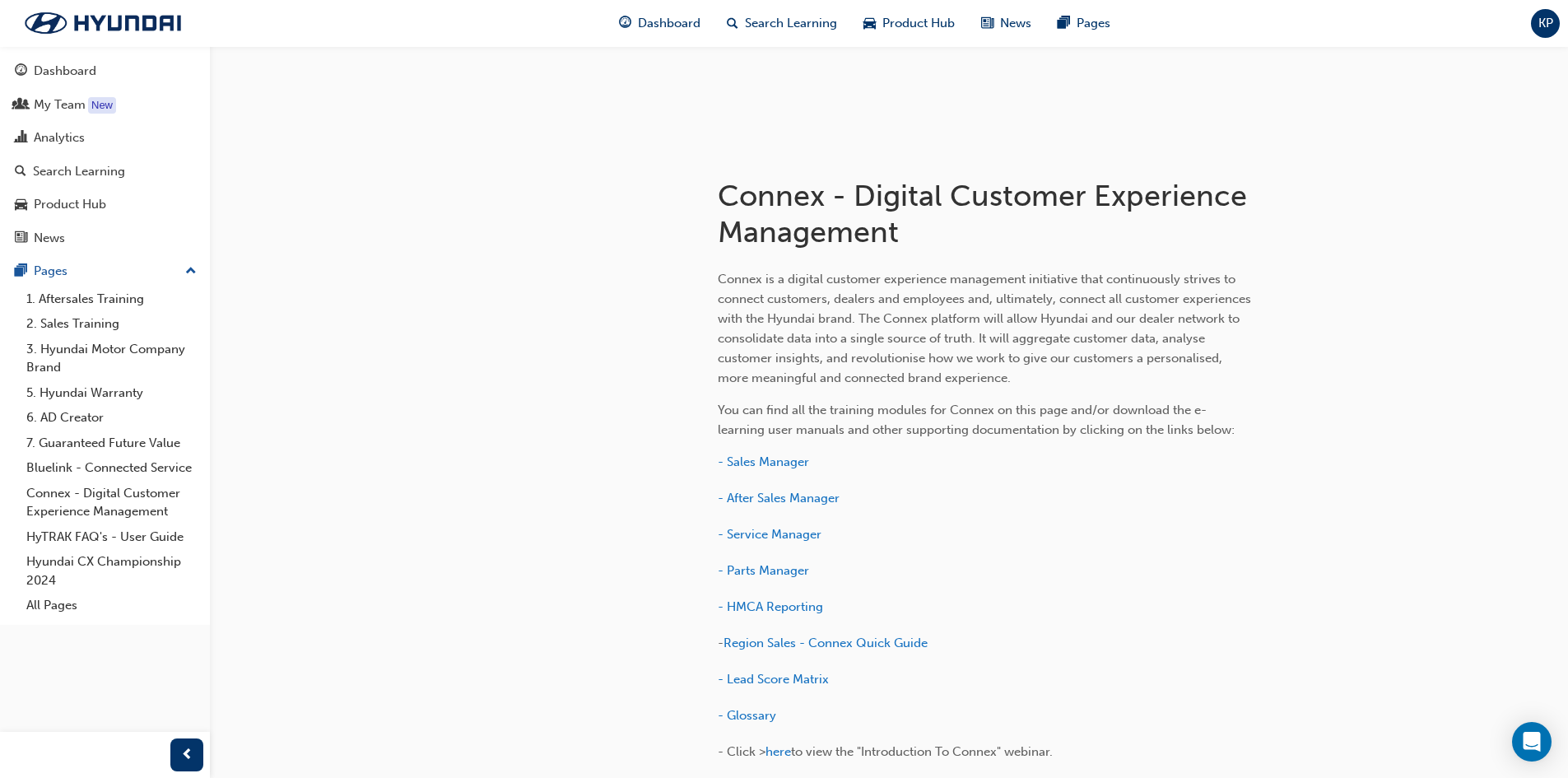
scroll to position [247, 0]
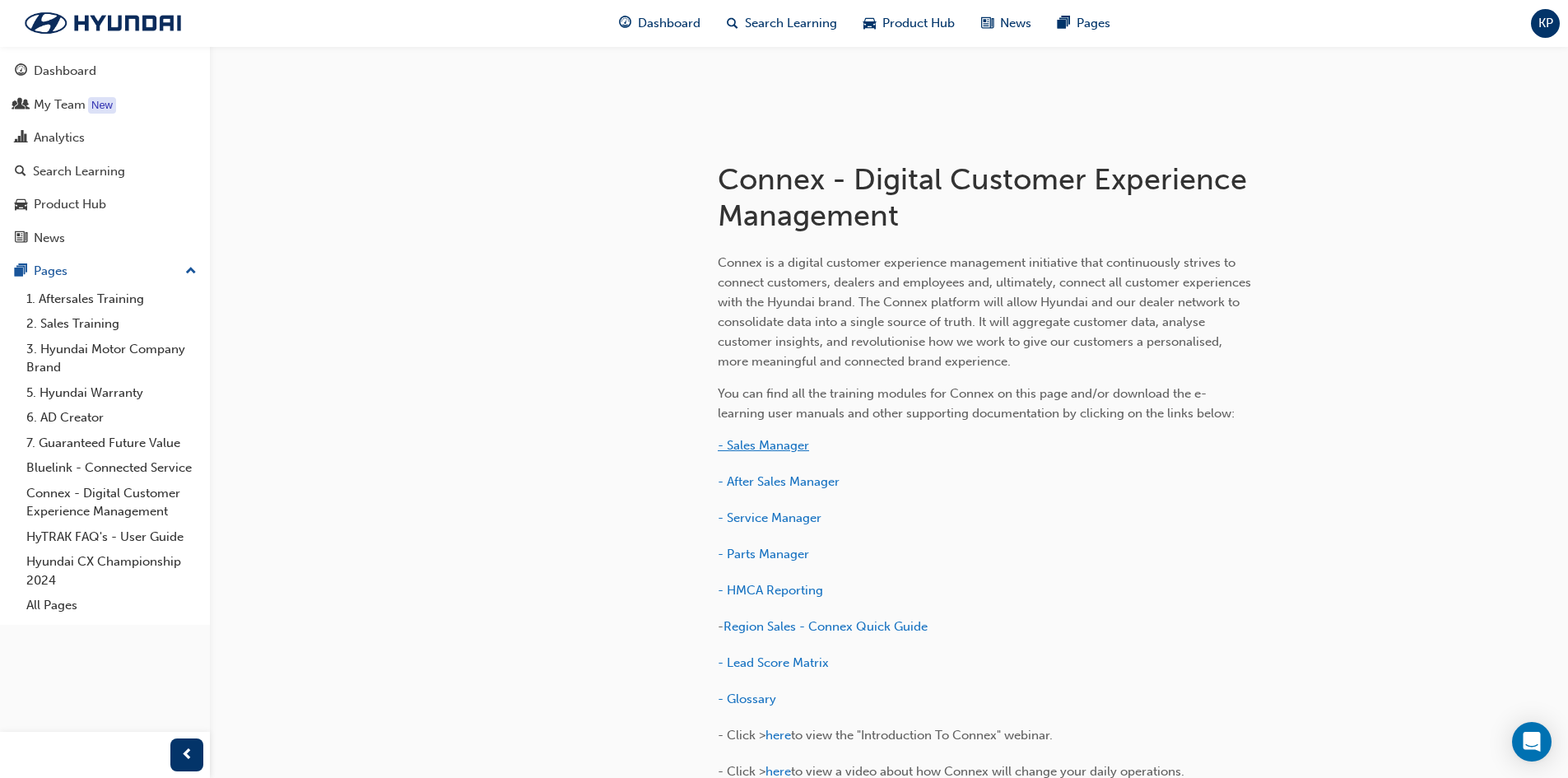
click at [776, 442] on span "- Sales Manager" at bounding box center [763, 446] width 91 height 15
